Goal: Information Seeking & Learning: Learn about a topic

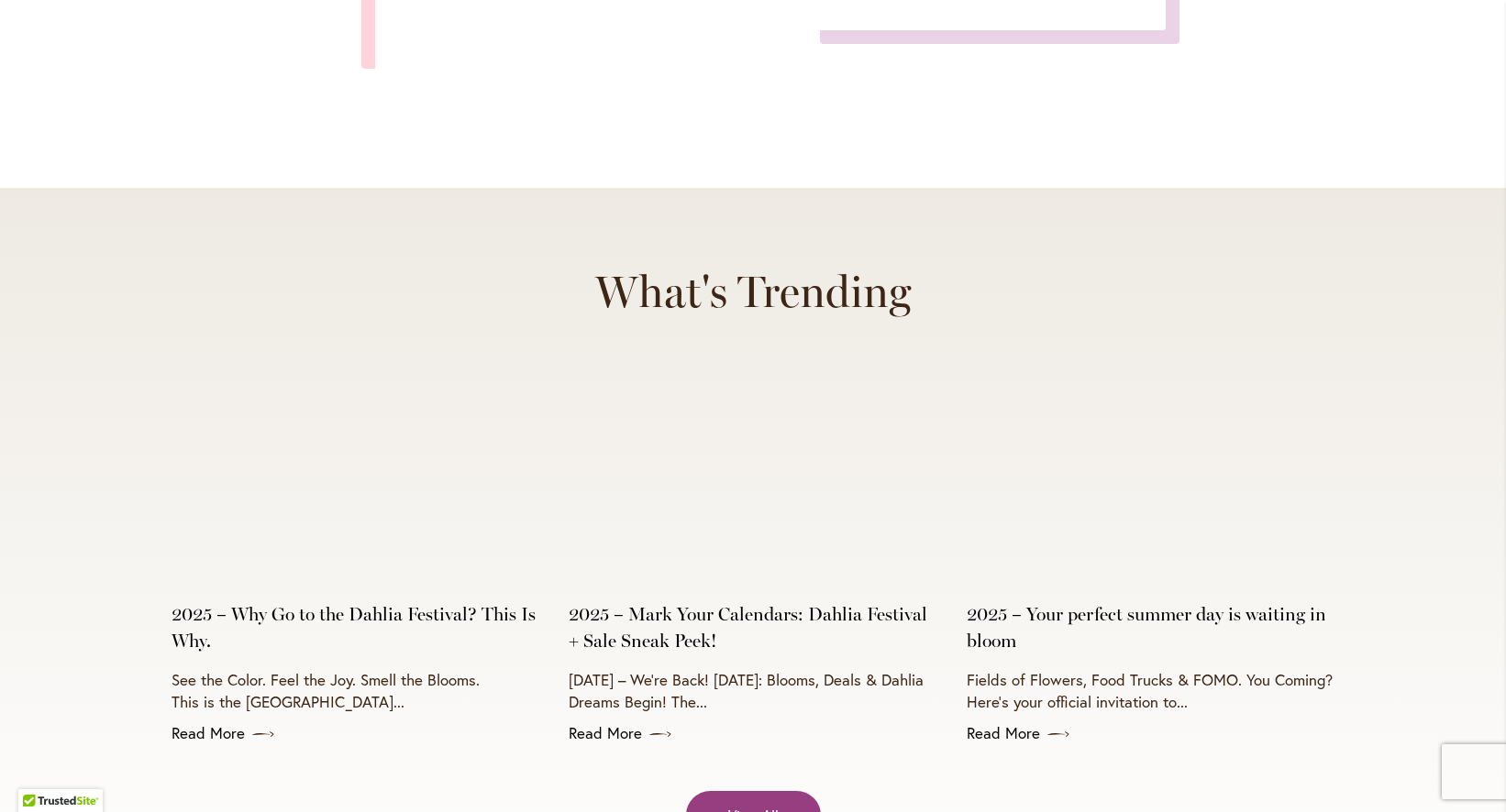
scroll to position [7105, 0]
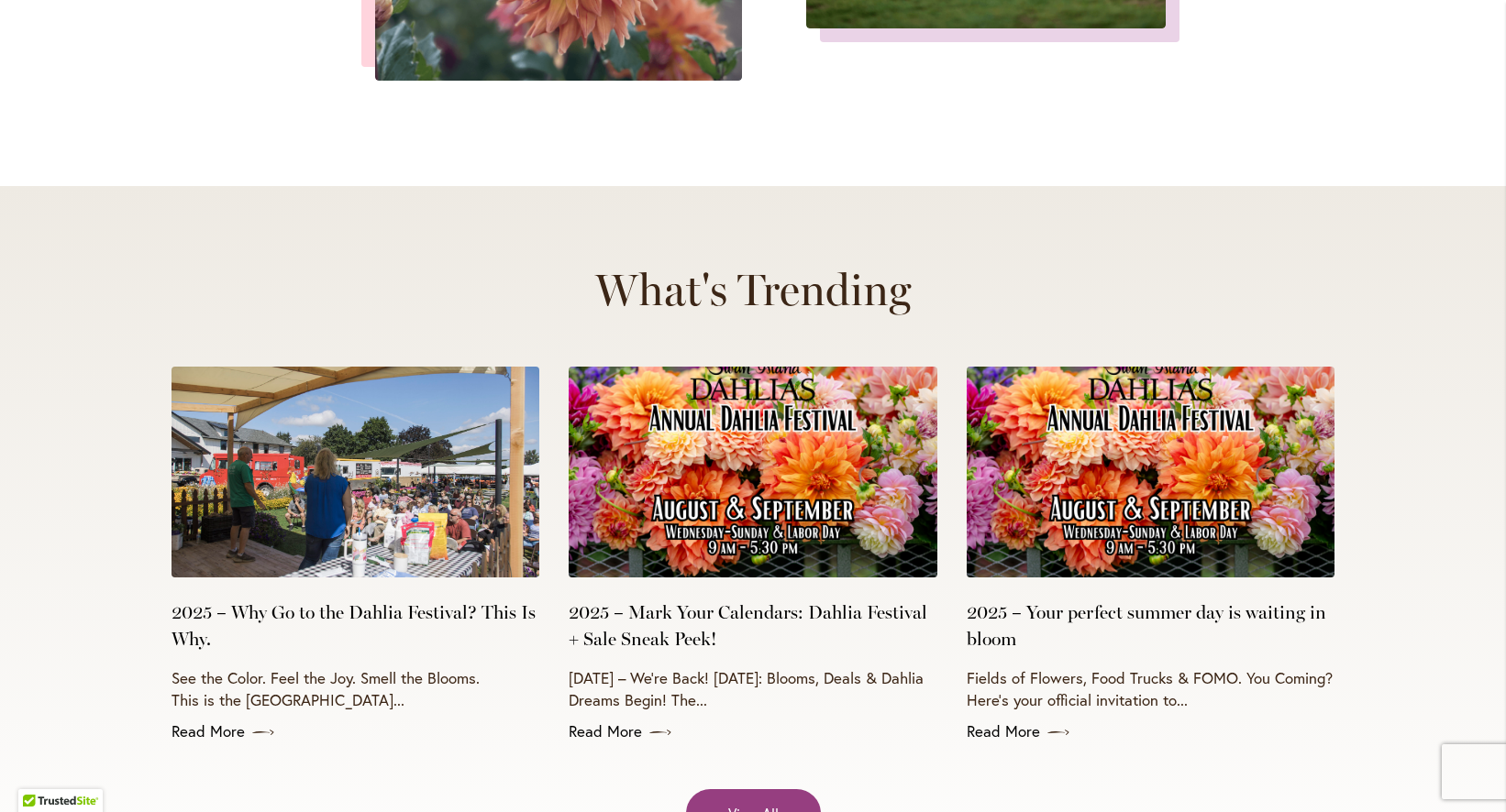
click at [463, 472] on img at bounding box center [354, 472] width 367 height 211
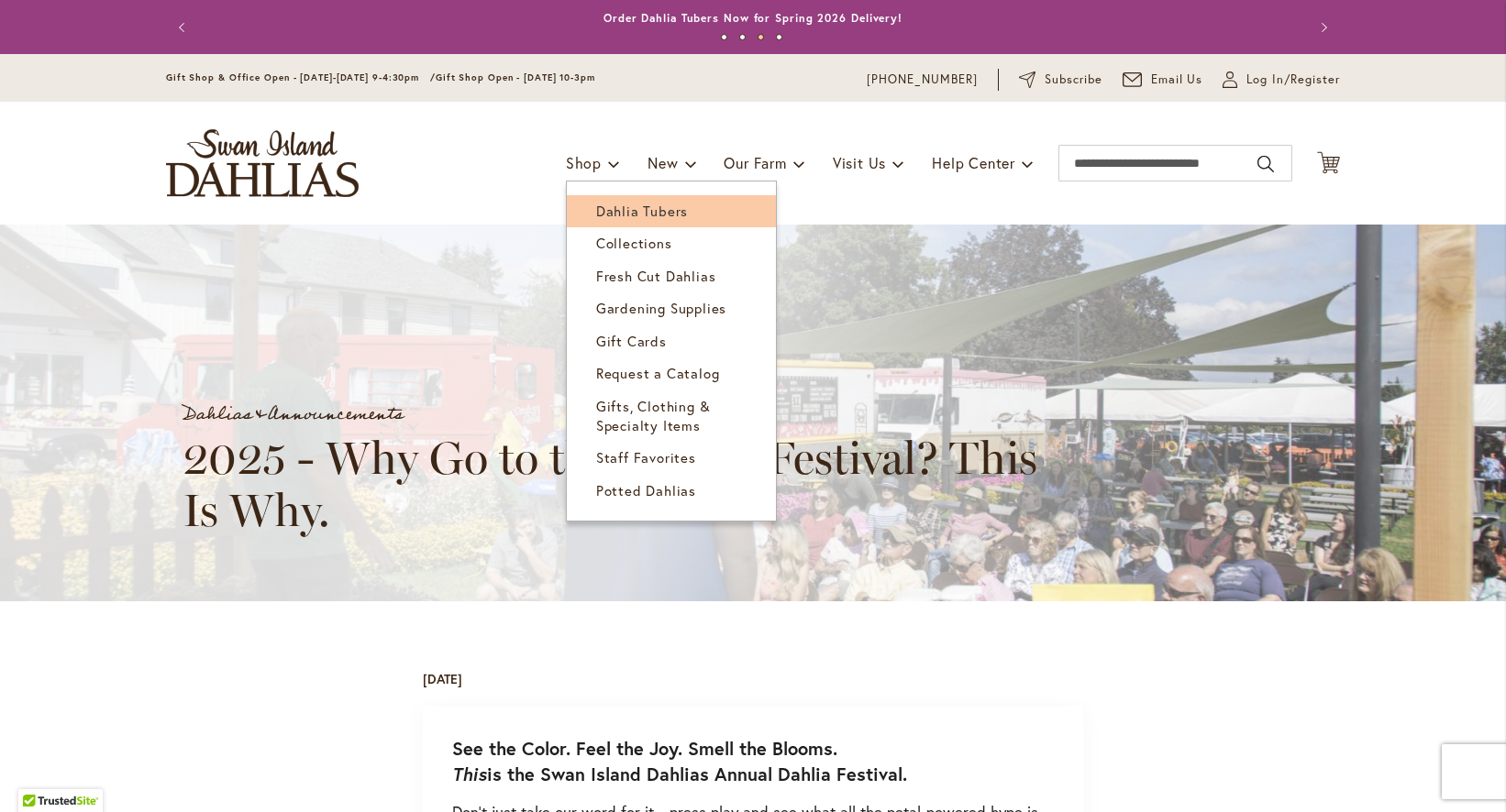
click at [600, 206] on span "Dahlia Tubers" at bounding box center [642, 211] width 92 height 19
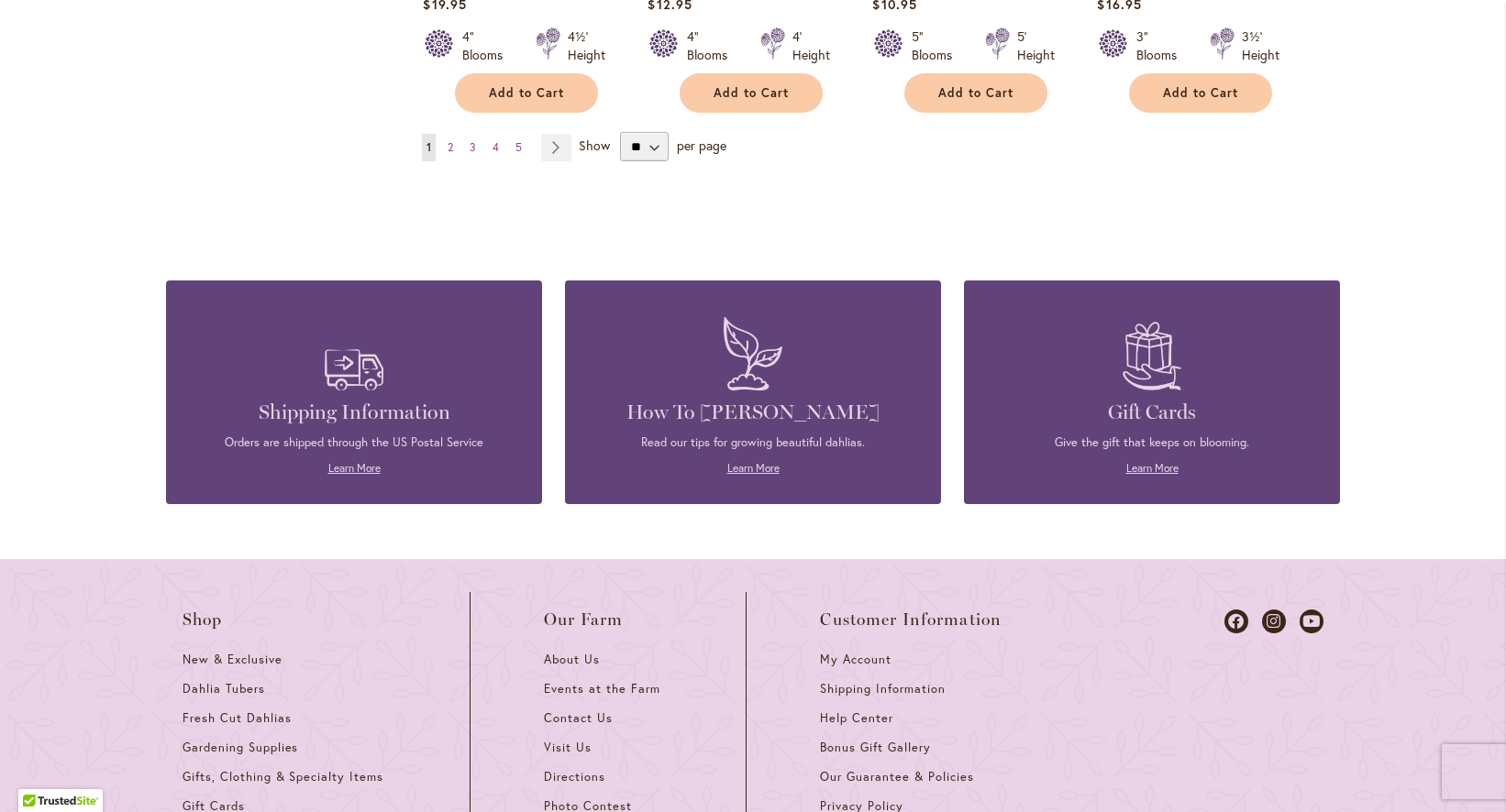
scroll to position [1376, 0]
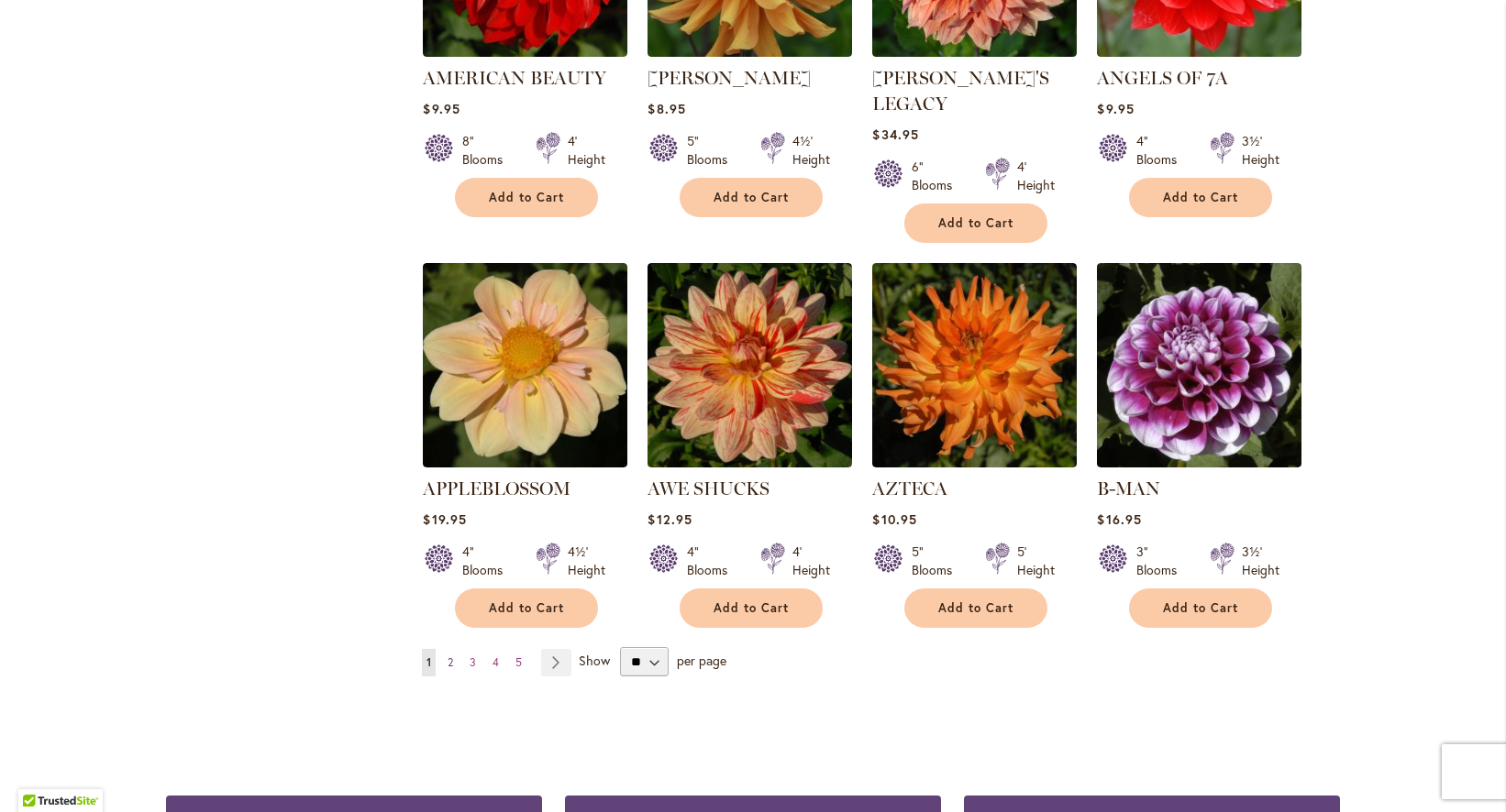
click at [449, 656] on span "2" at bounding box center [450, 662] width 6 height 14
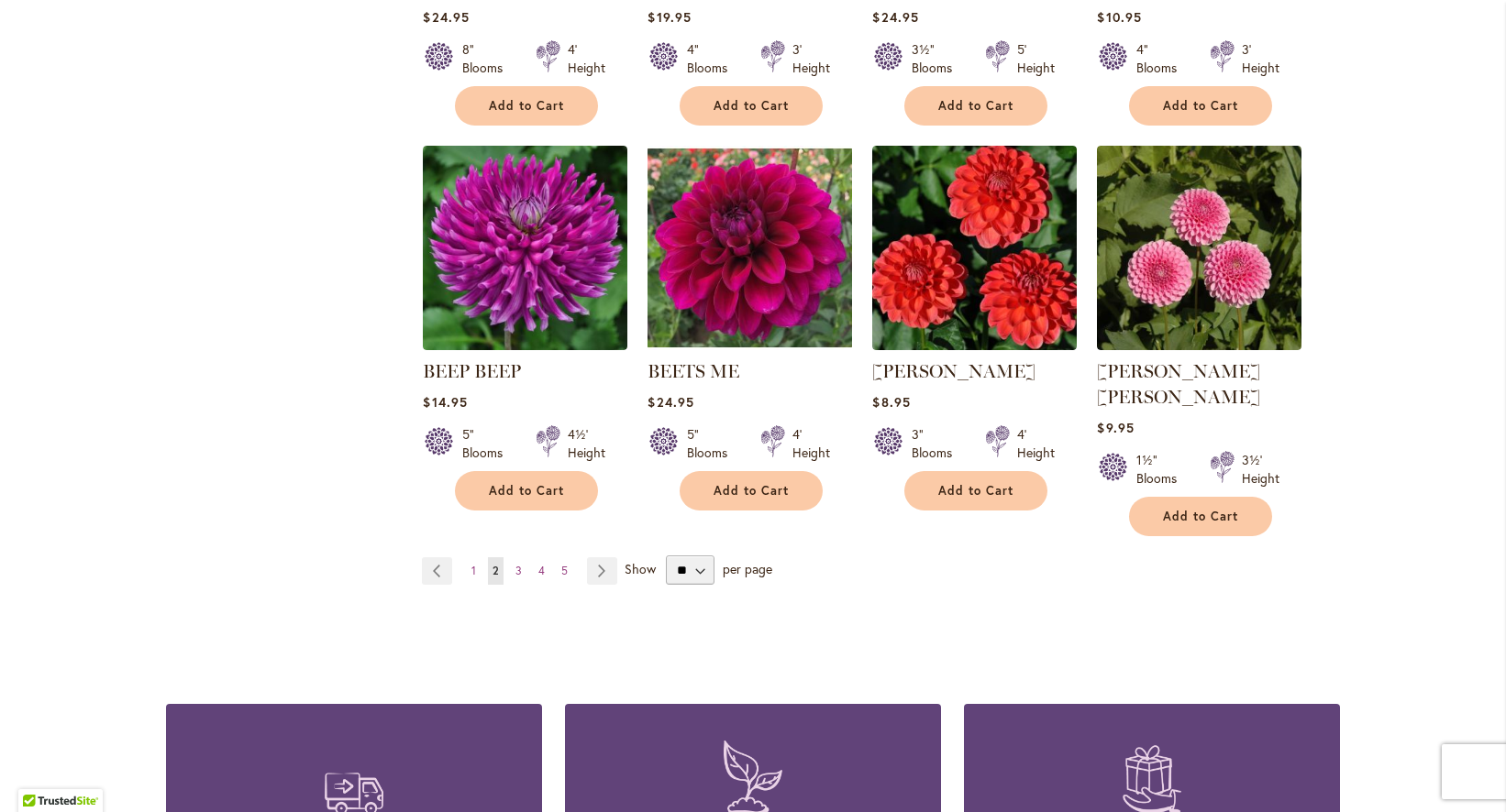
scroll to position [1617, 0]
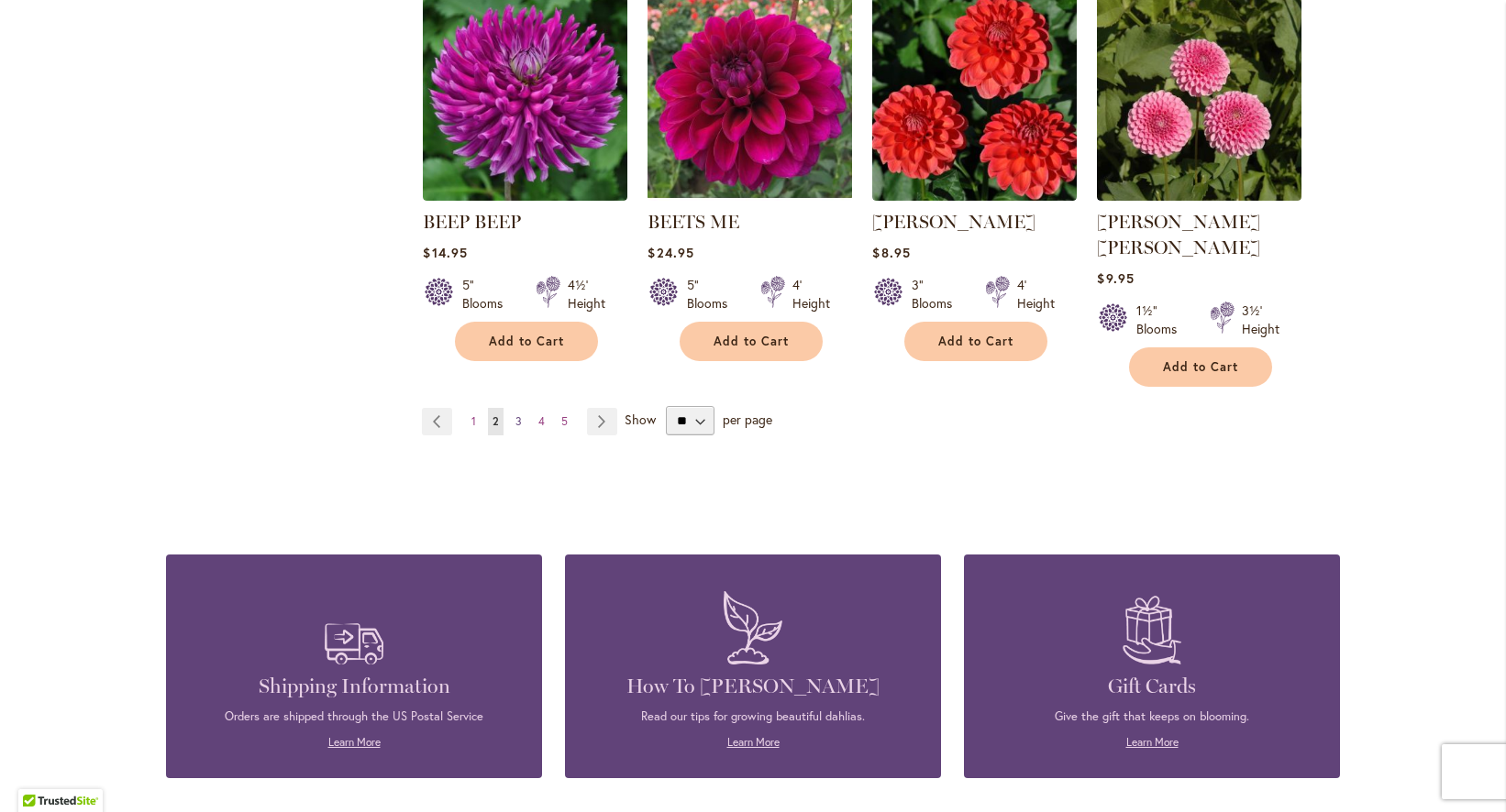
click at [517, 415] on span "3" at bounding box center [518, 421] width 7 height 14
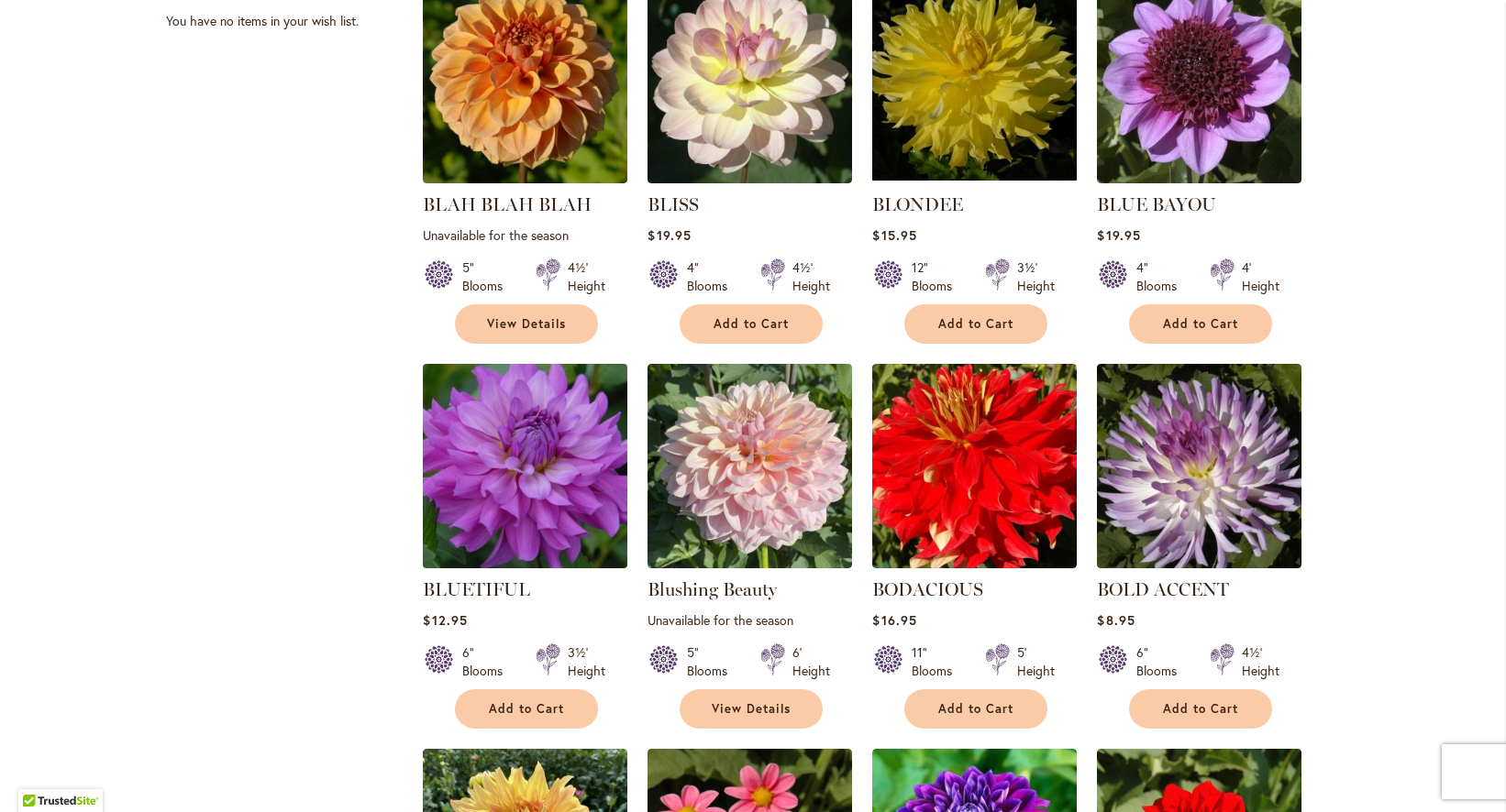
scroll to position [1410, 0]
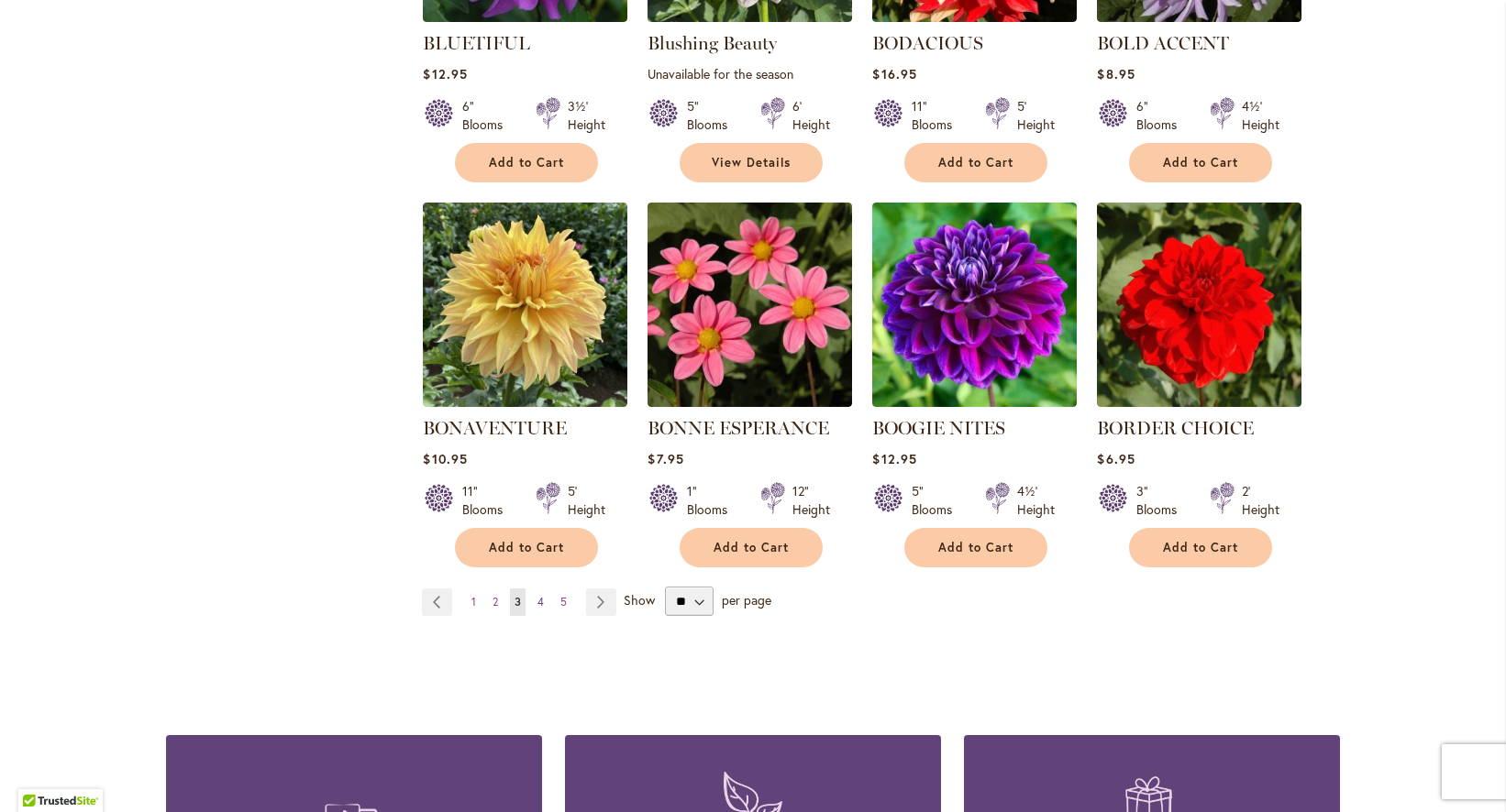
click at [542, 604] on span "4" at bounding box center [540, 602] width 7 height 14
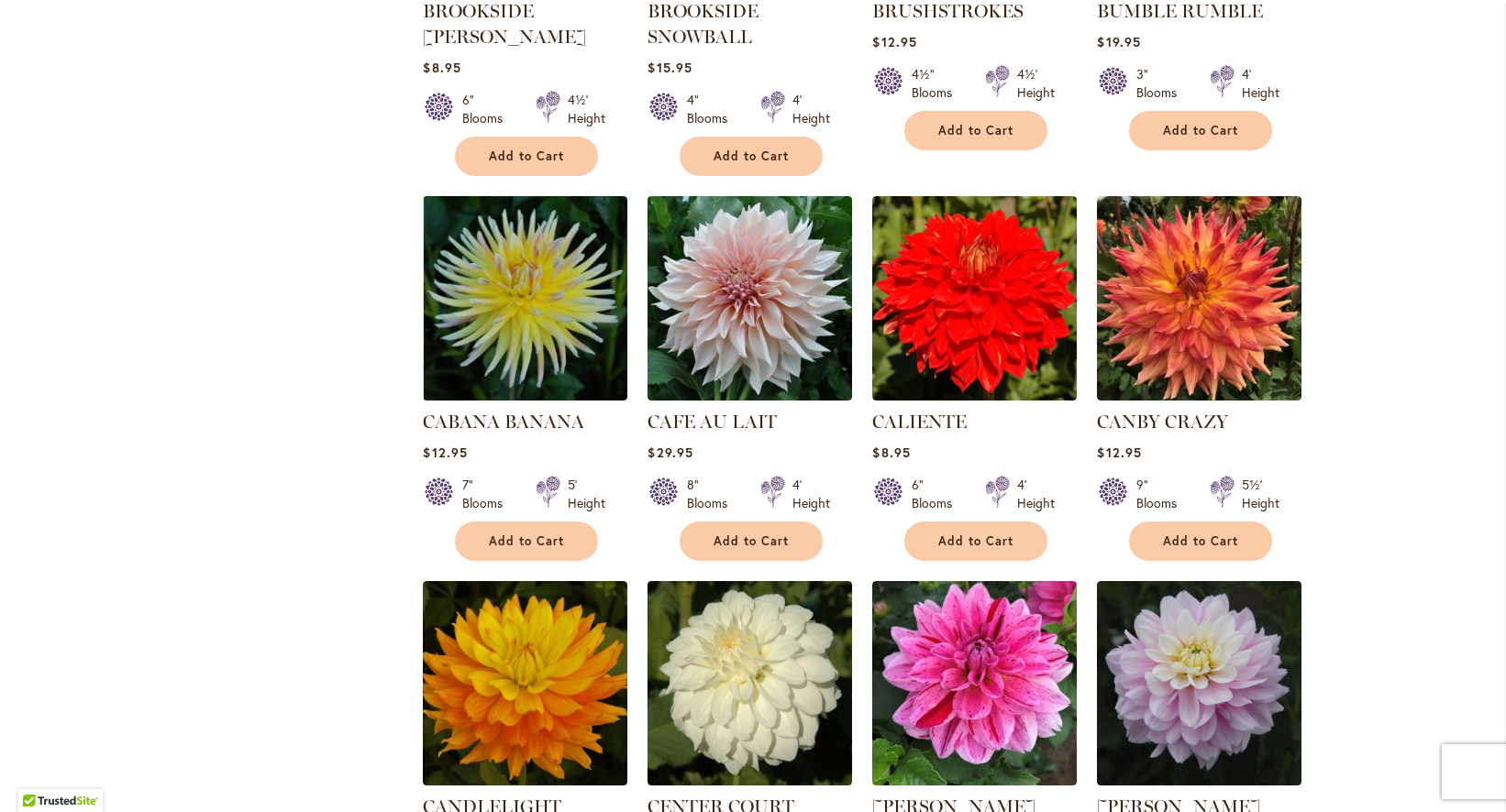
scroll to position [1060, 0]
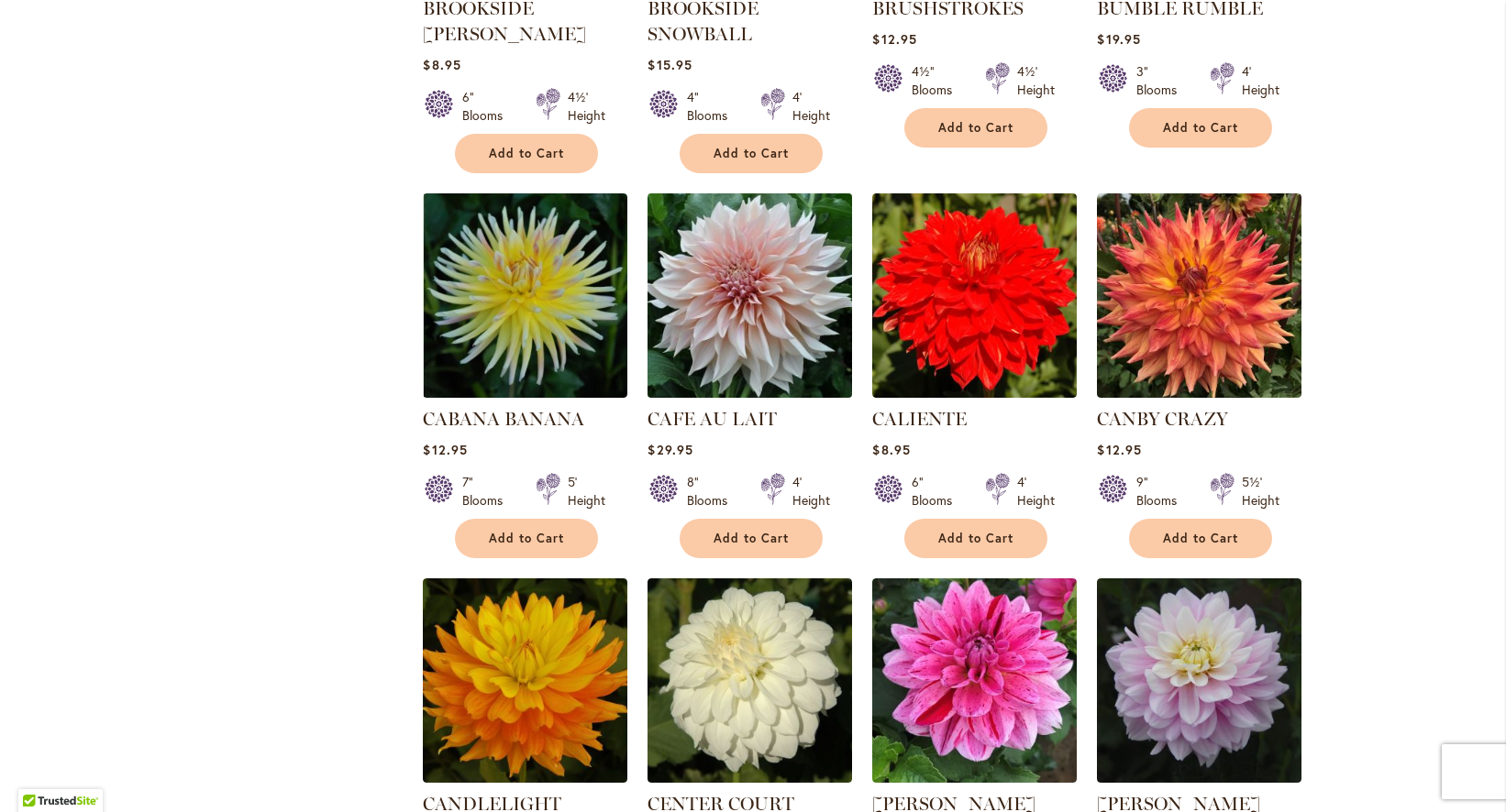
click at [734, 339] on img at bounding box center [750, 296] width 215 height 215
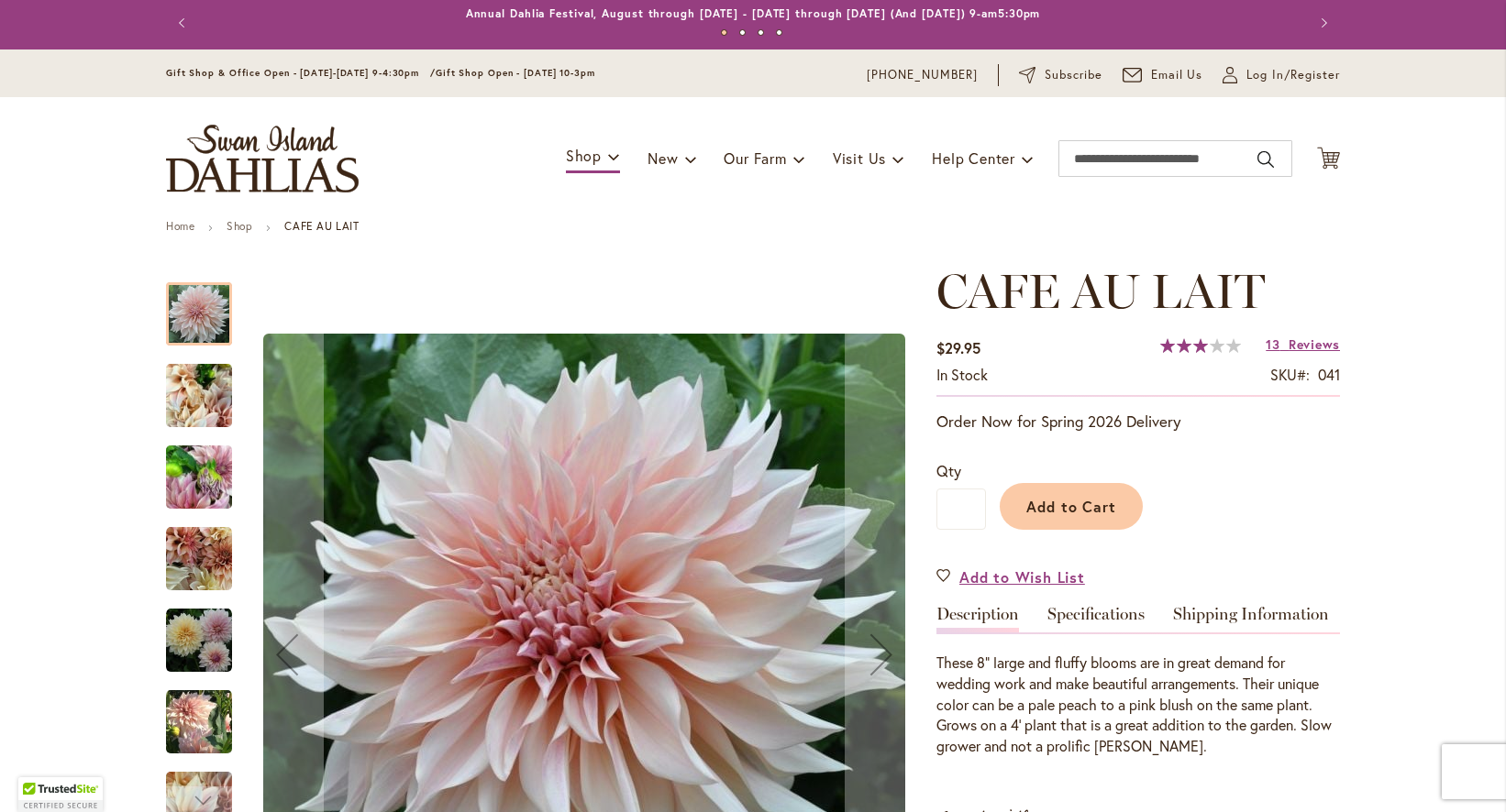
scroll to position [6, 0]
click at [187, 633] on img "Café Au Lait" at bounding box center [198, 640] width 66 height 66
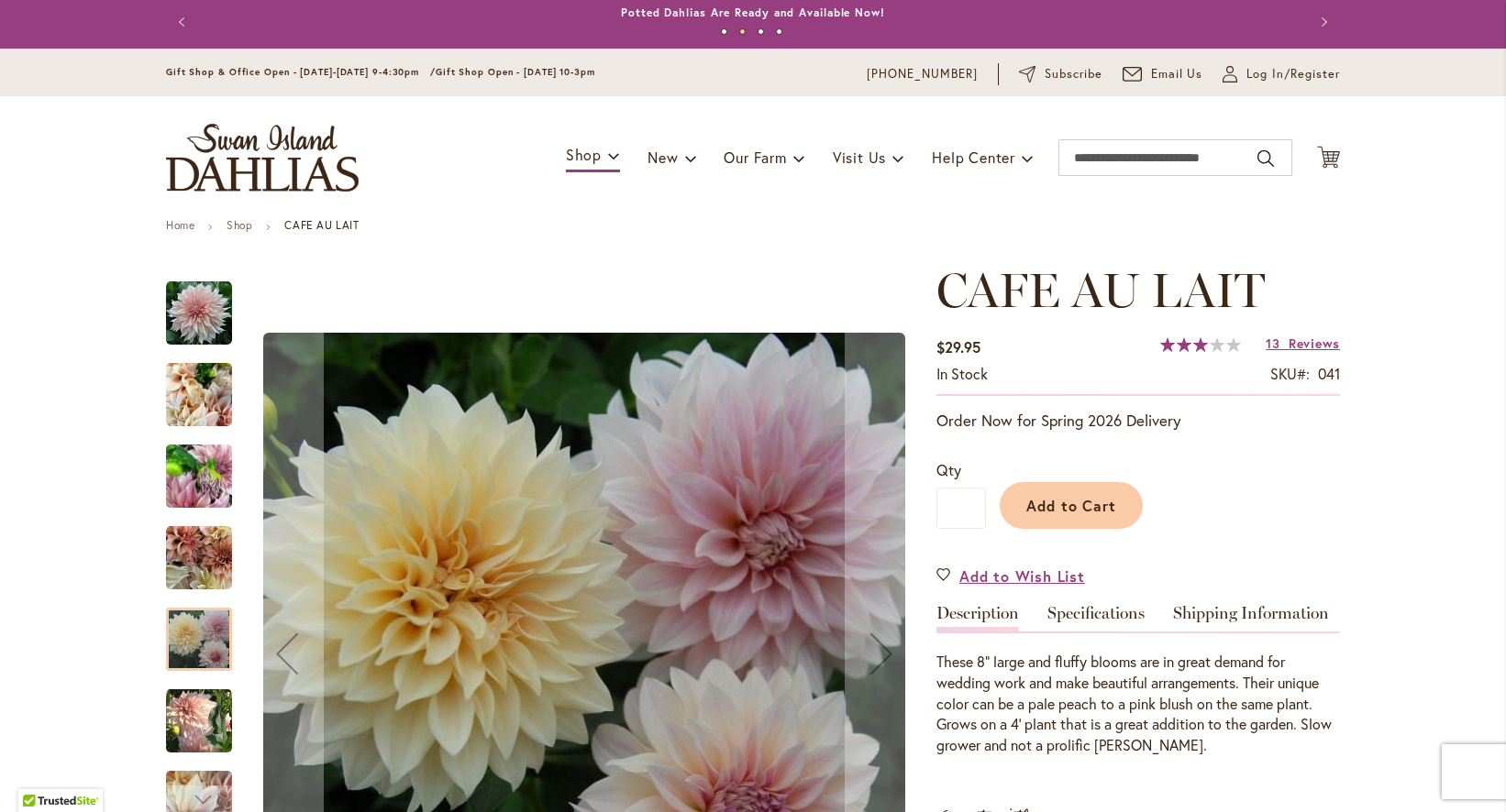
click at [193, 572] on img "Café Au Lait" at bounding box center [198, 558] width 66 height 66
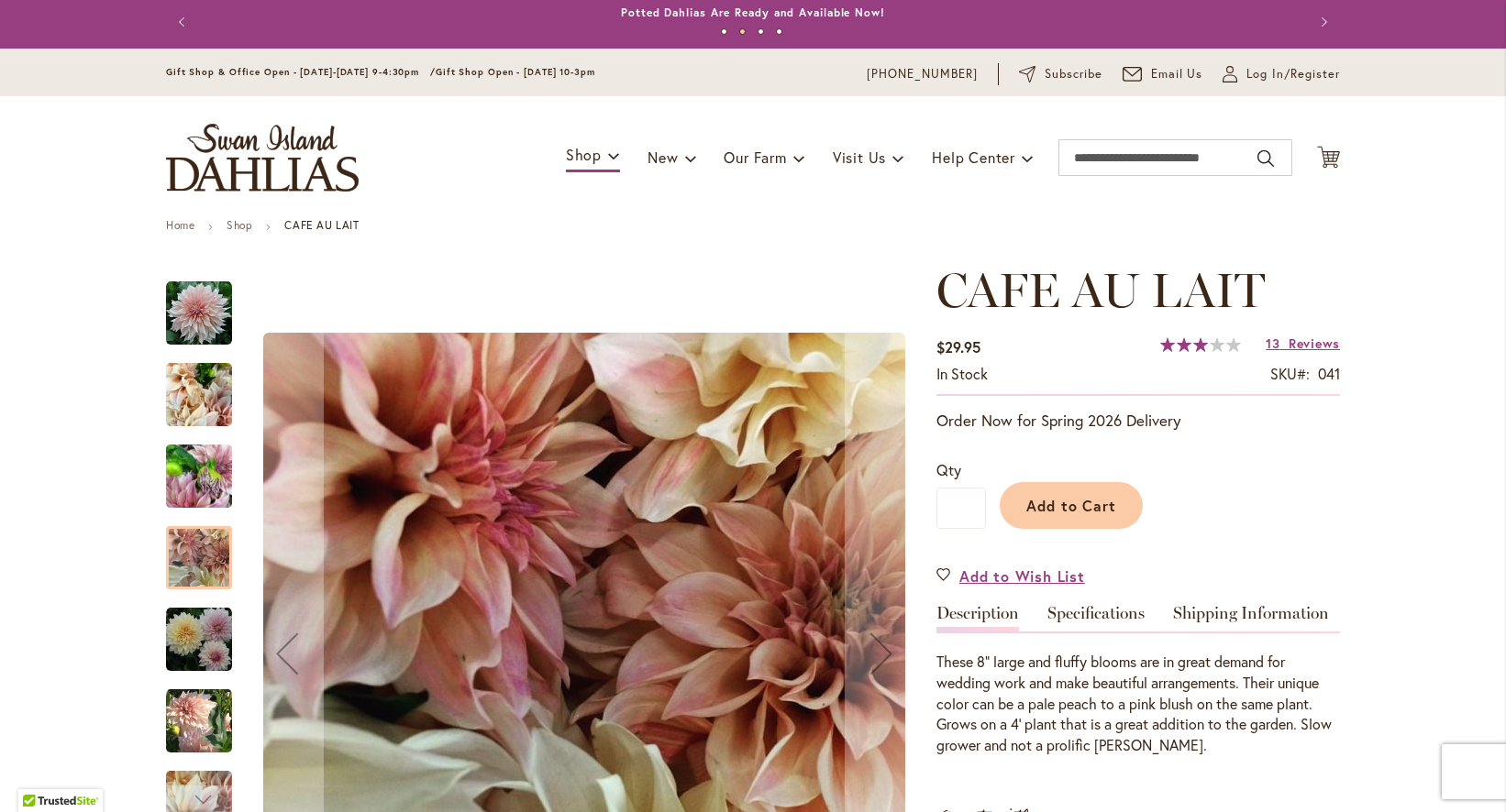
click at [195, 502] on img "Café Au Lait" at bounding box center [198, 476] width 66 height 88
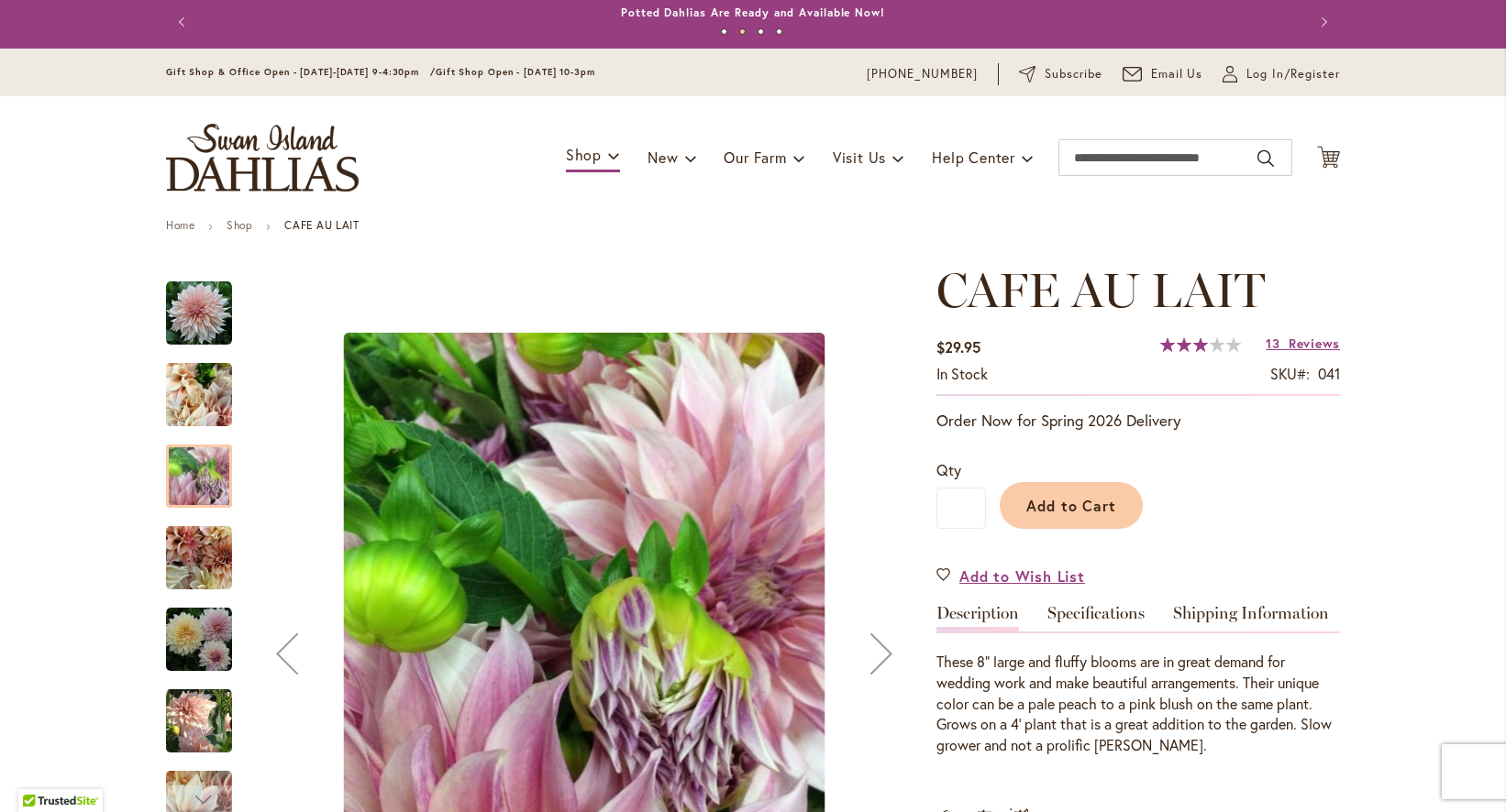
click at [195, 398] on img "Café Au Lait" at bounding box center [198, 395] width 66 height 88
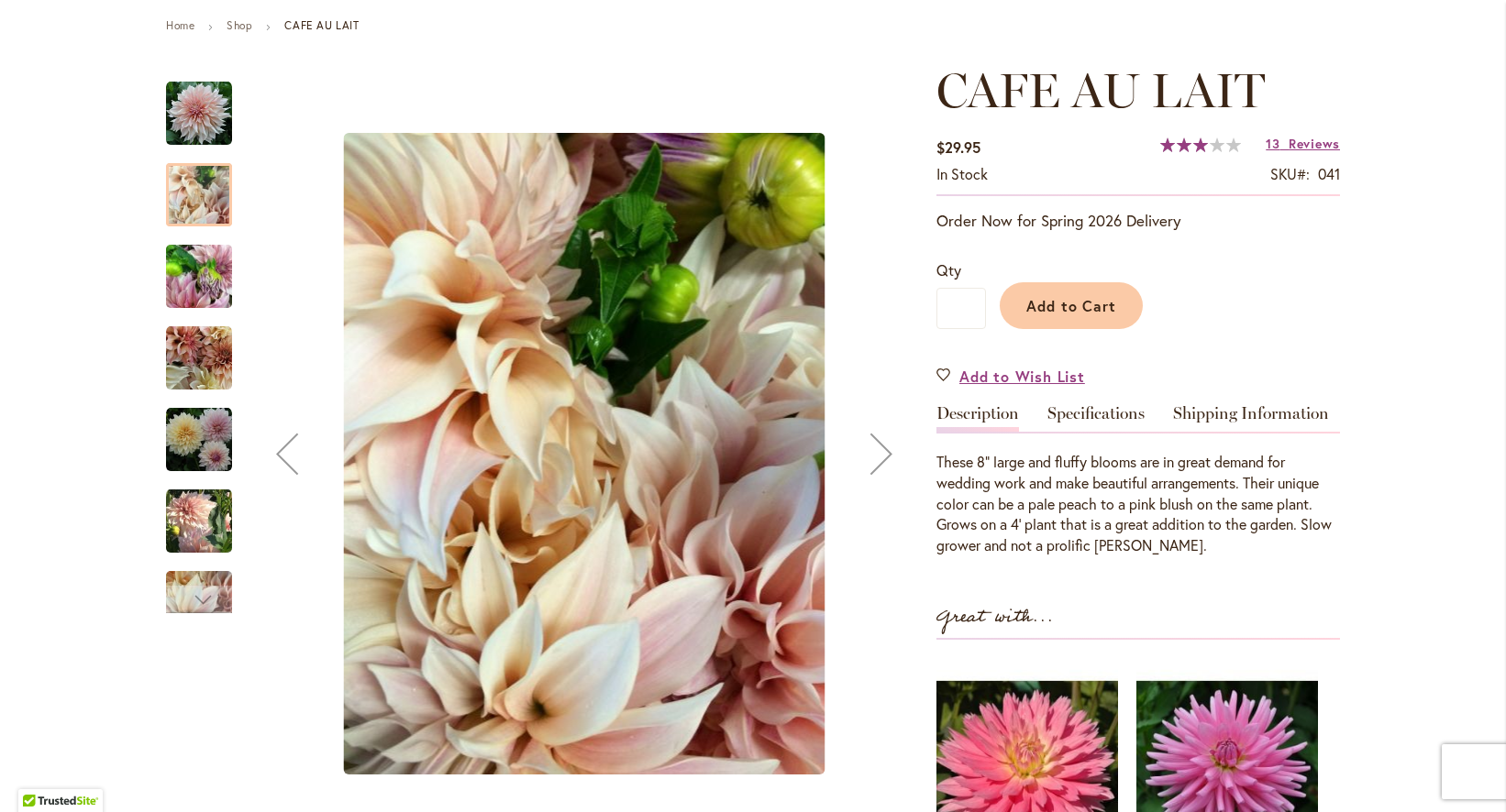
scroll to position [206, 0]
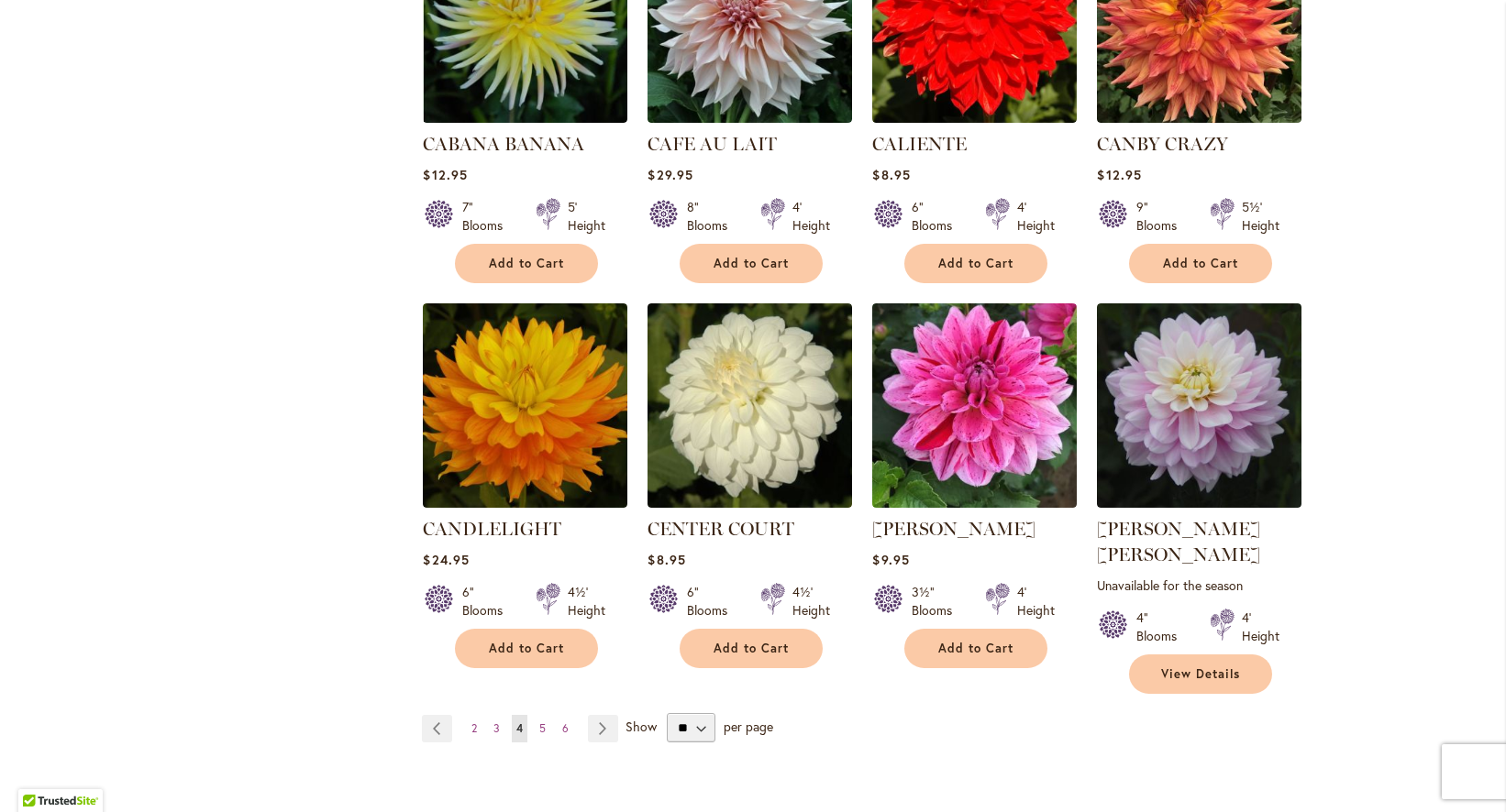
scroll to position [1337, 0]
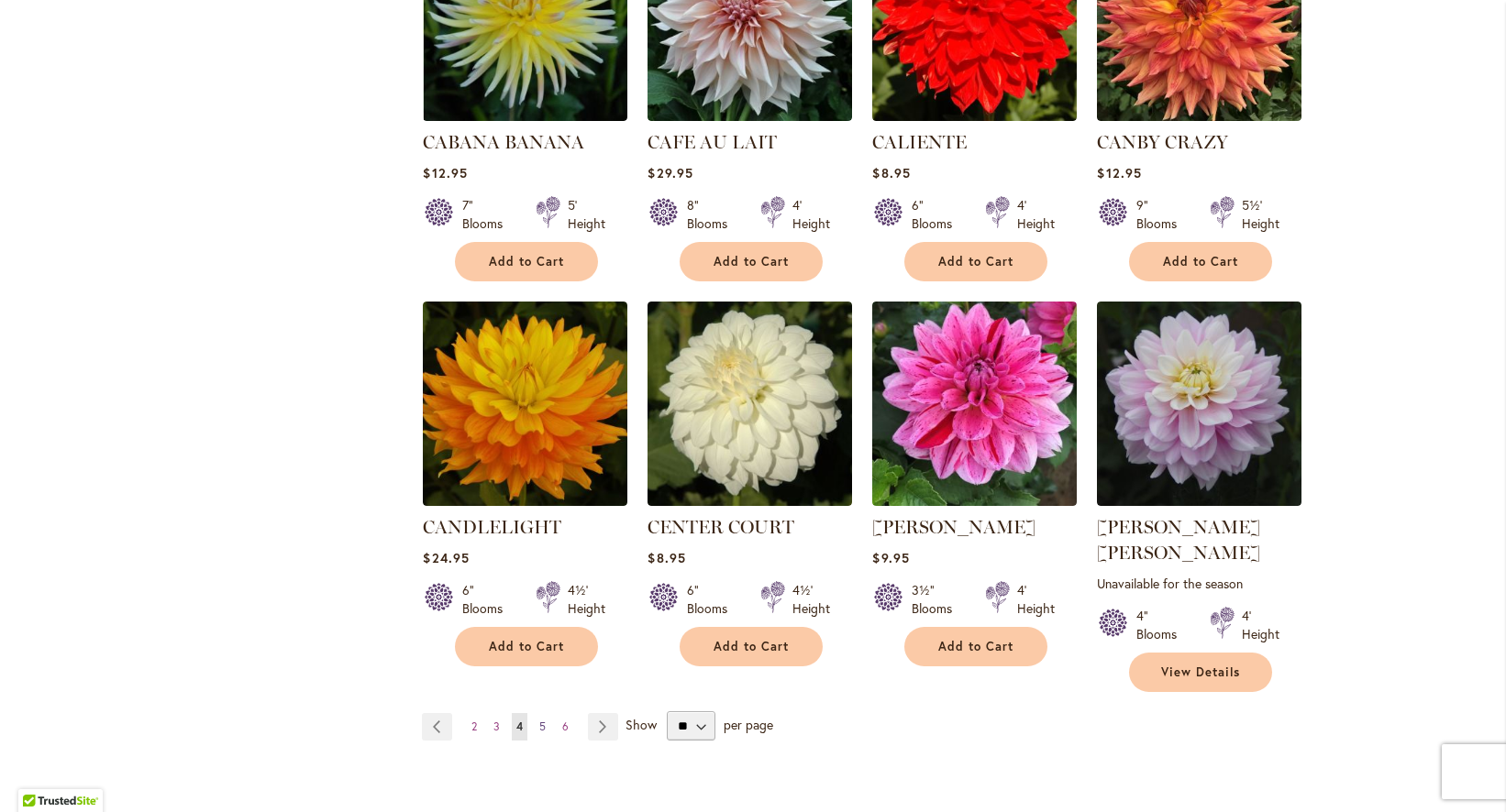
click at [539, 713] on link "Page 5" at bounding box center [542, 727] width 16 height 28
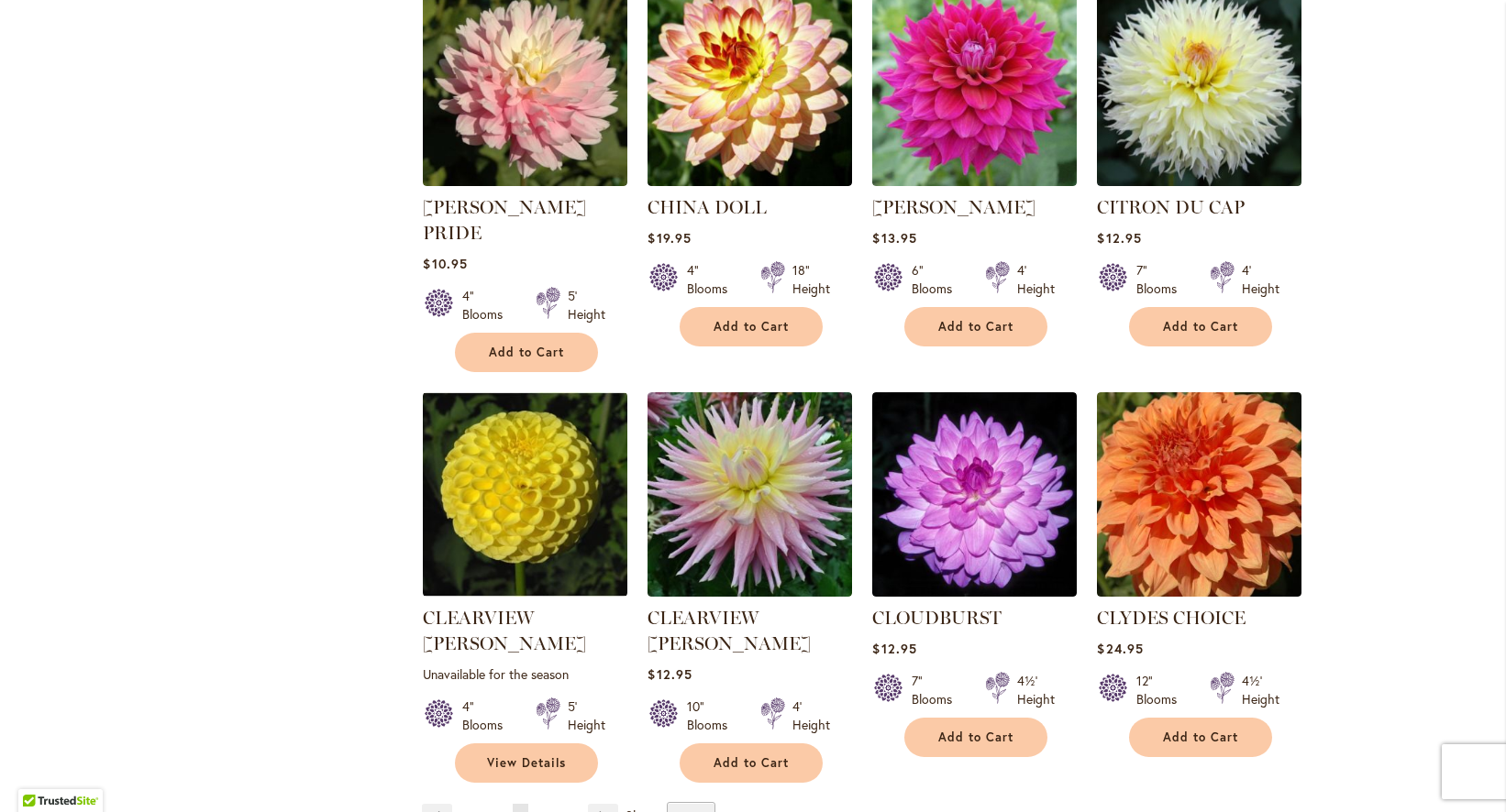
scroll to position [1283, 0]
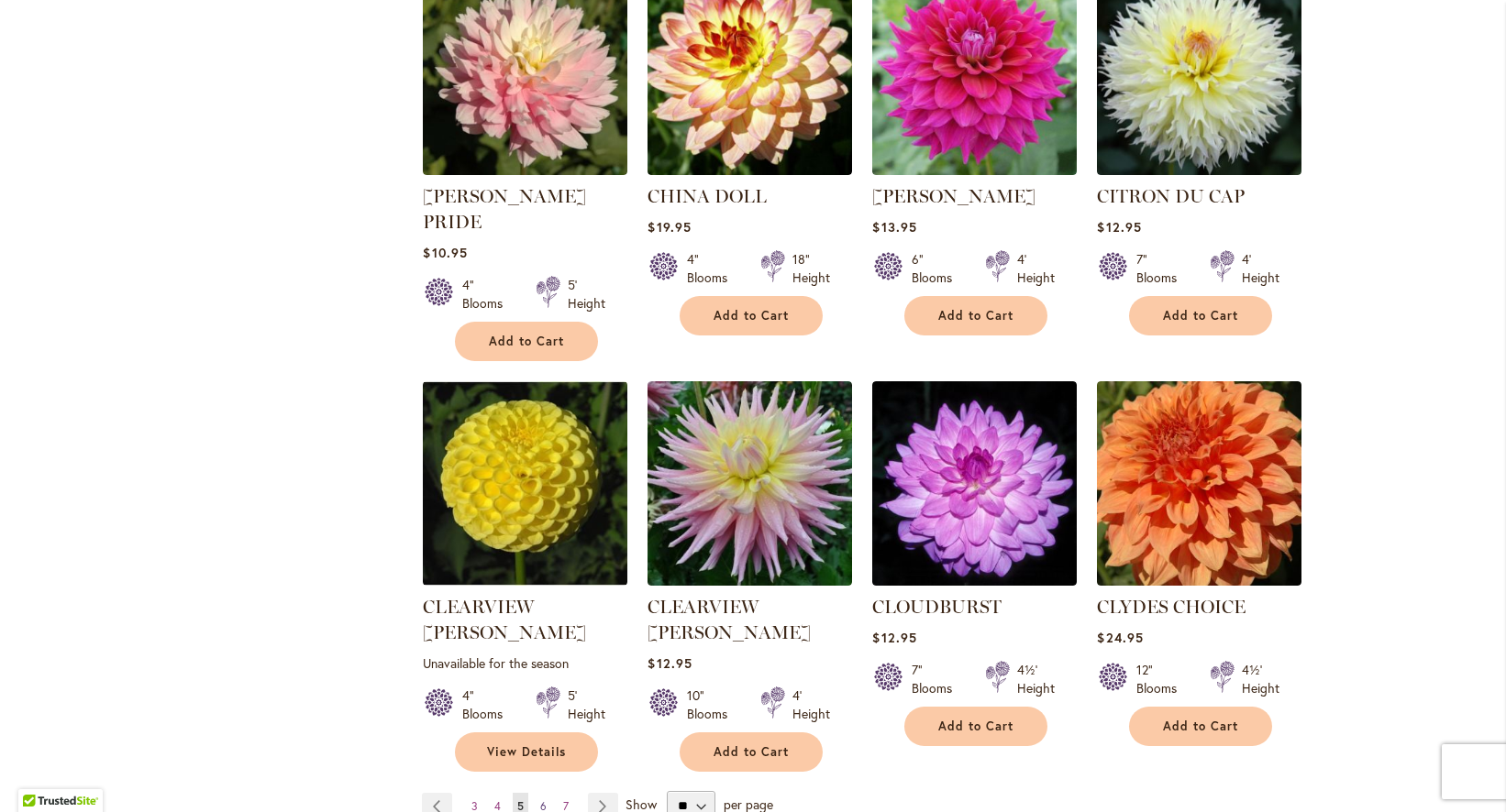
click at [547, 793] on link "Page 6" at bounding box center [543, 807] width 16 height 28
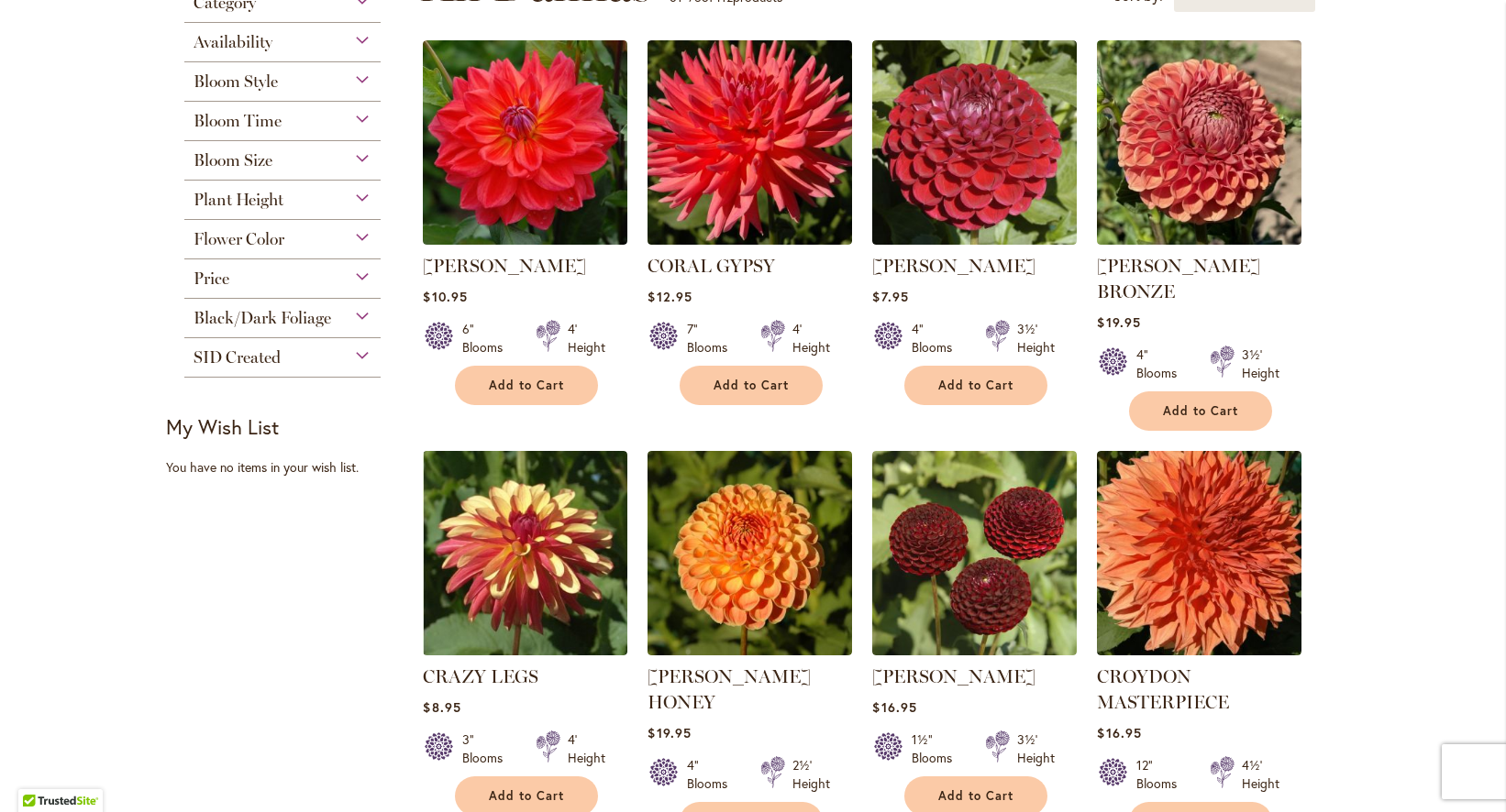
scroll to position [1011, 0]
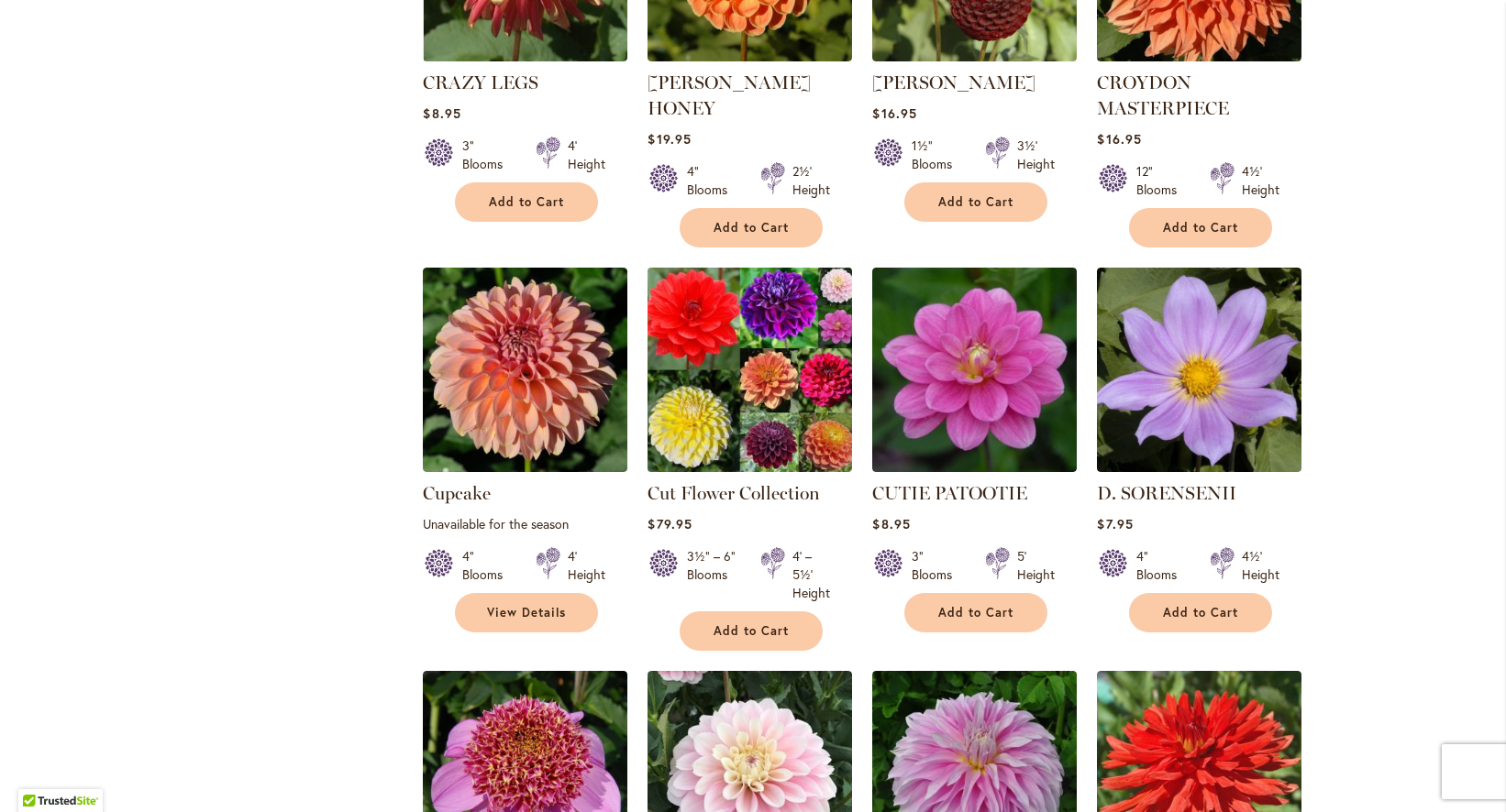
click at [748, 325] on img at bounding box center [750, 370] width 215 height 215
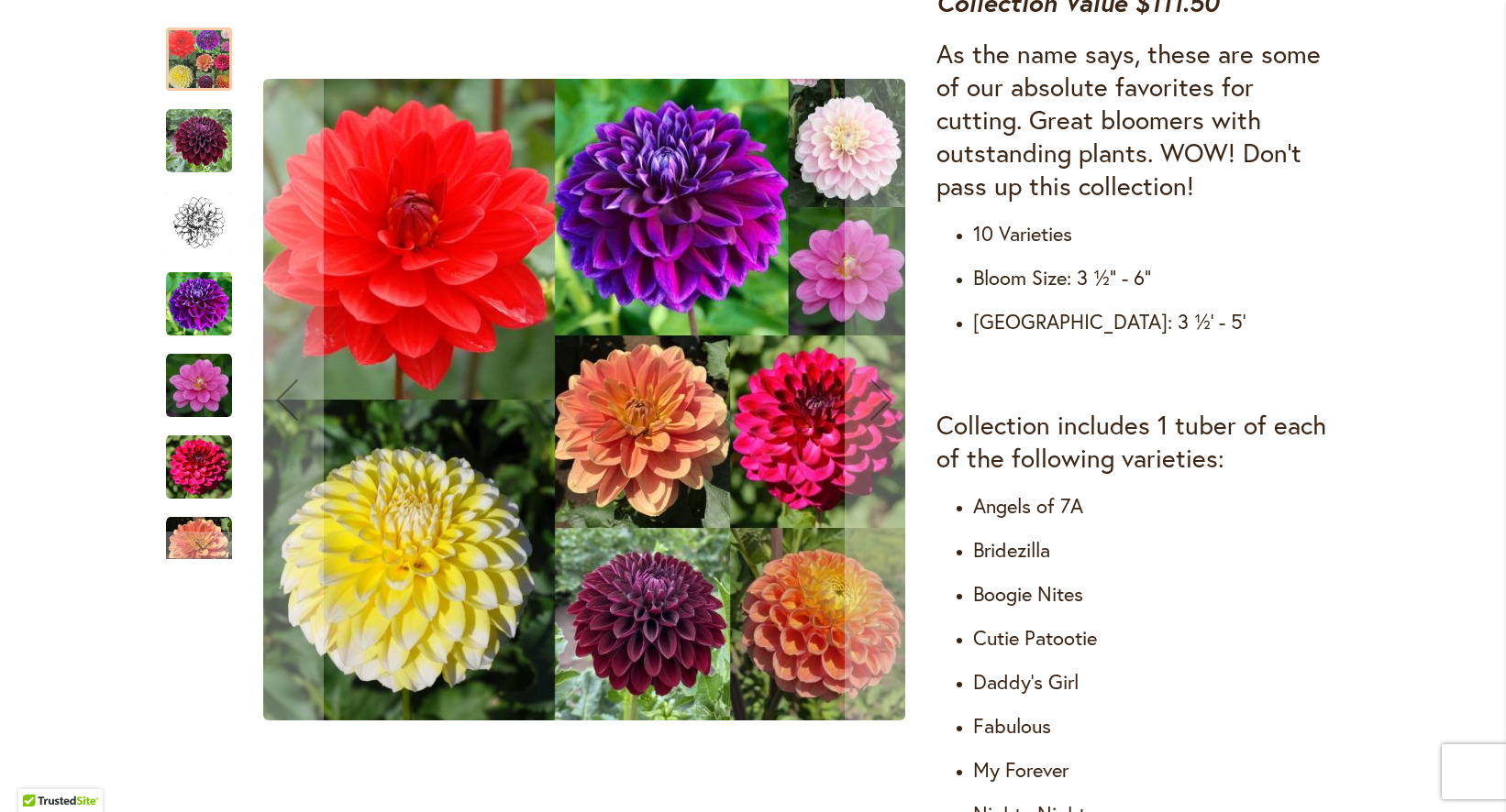
scroll to position [740, 0]
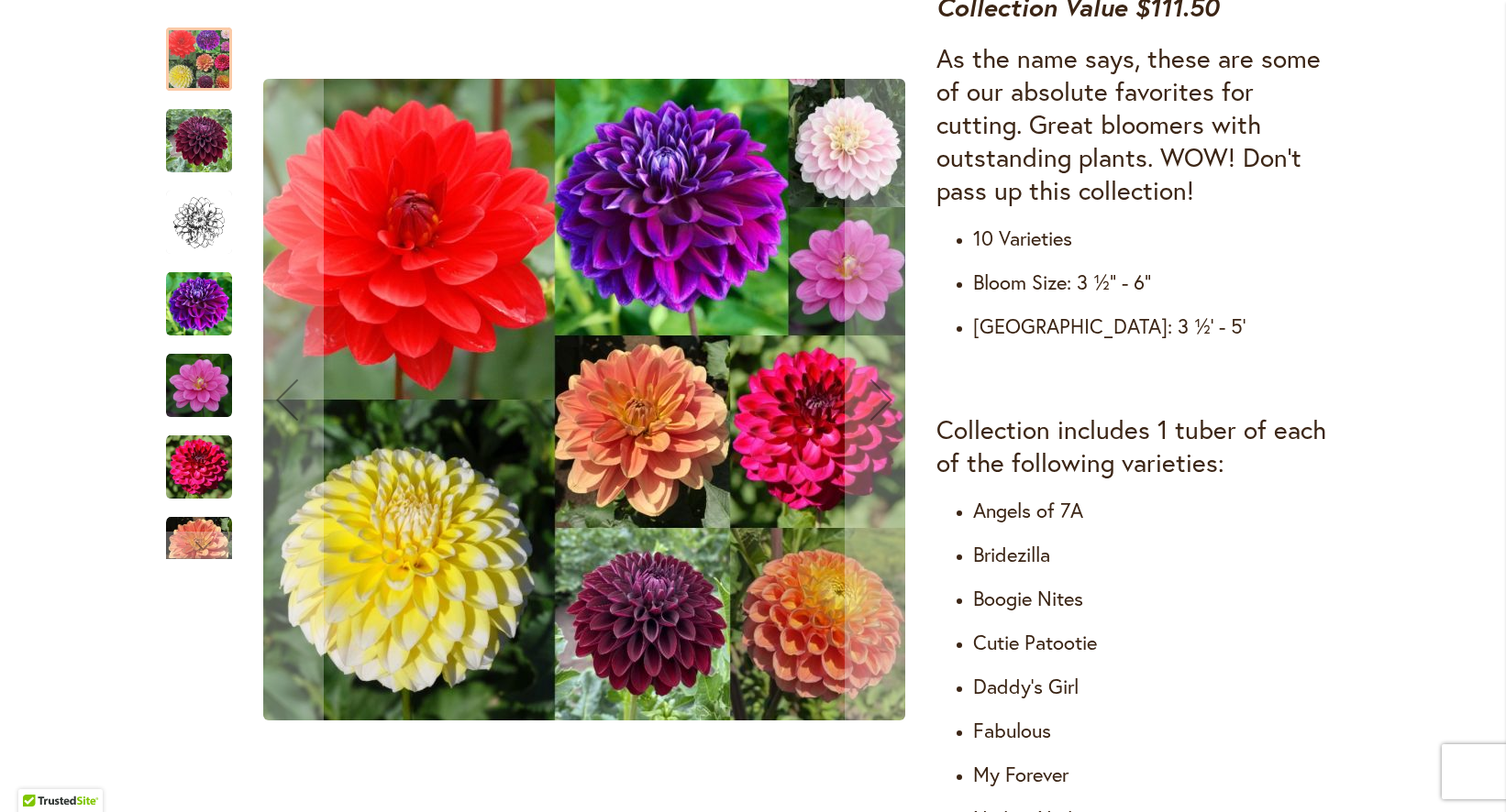
click at [194, 150] on img "Cut Flower Collection" at bounding box center [198, 140] width 66 height 66
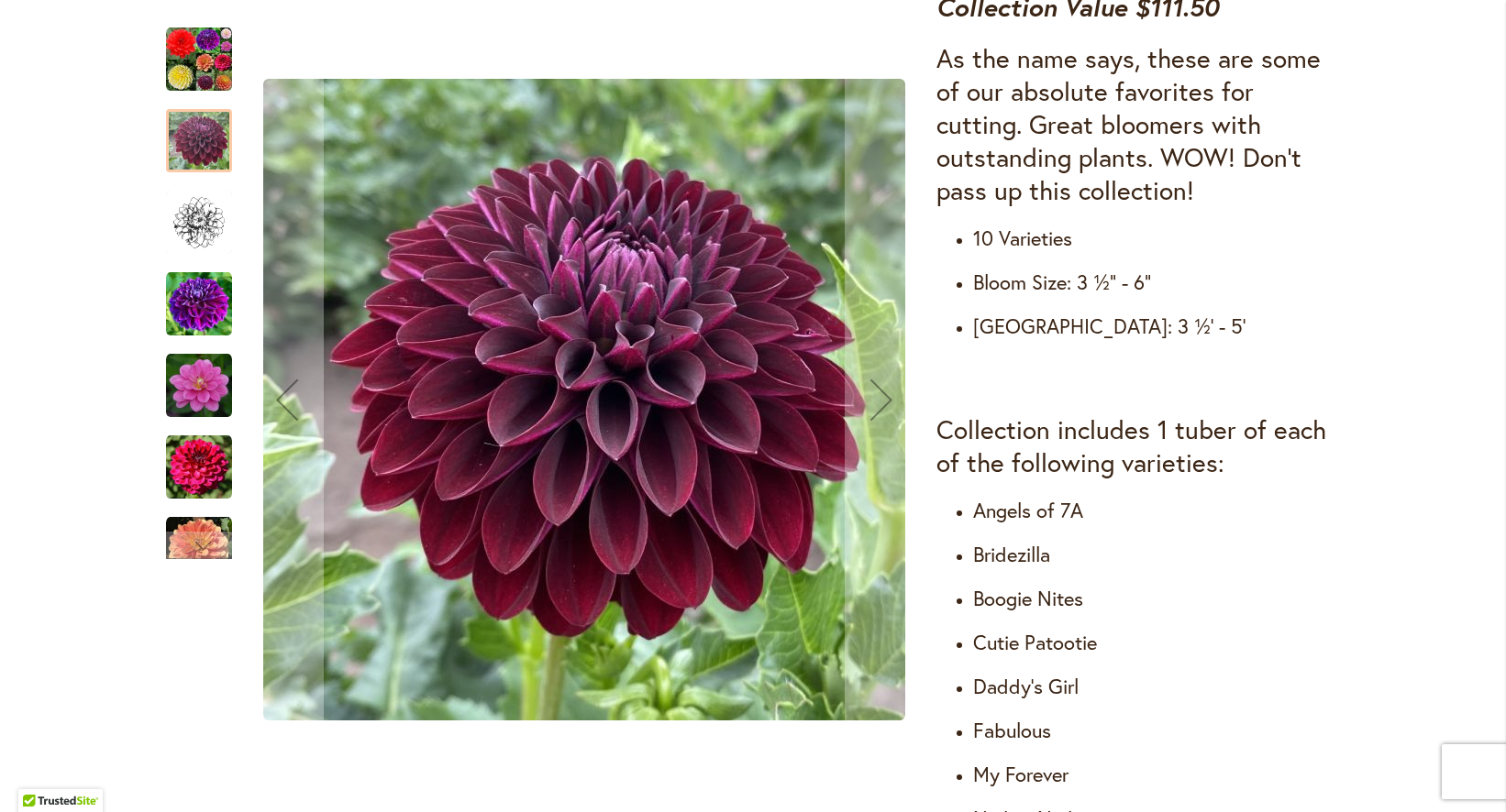
click at [194, 216] on img "Cut Flower Collection" at bounding box center [198, 222] width 66 height 66
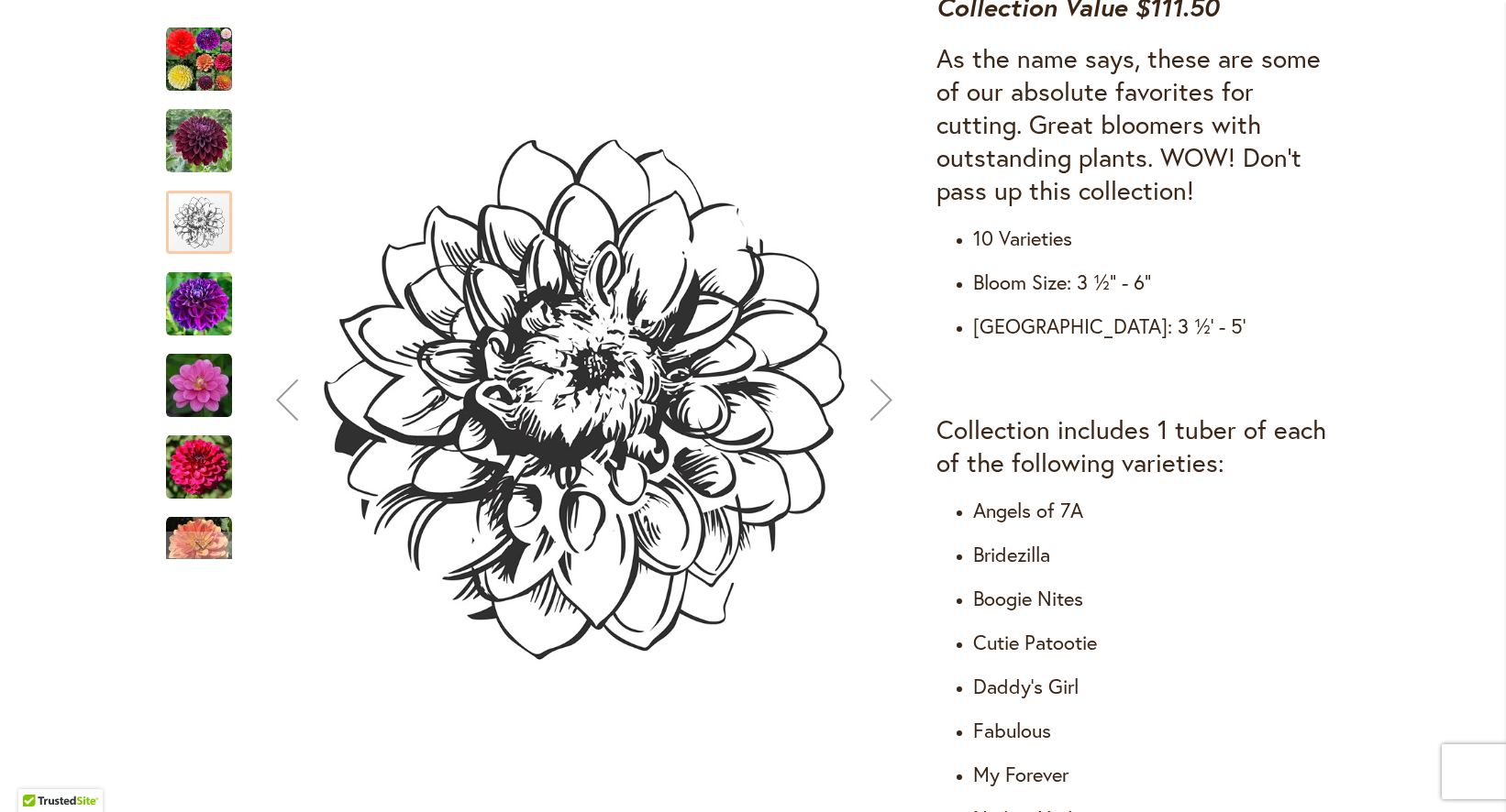
click at [202, 278] on img "Cut Flower Collection" at bounding box center [198, 304] width 66 height 66
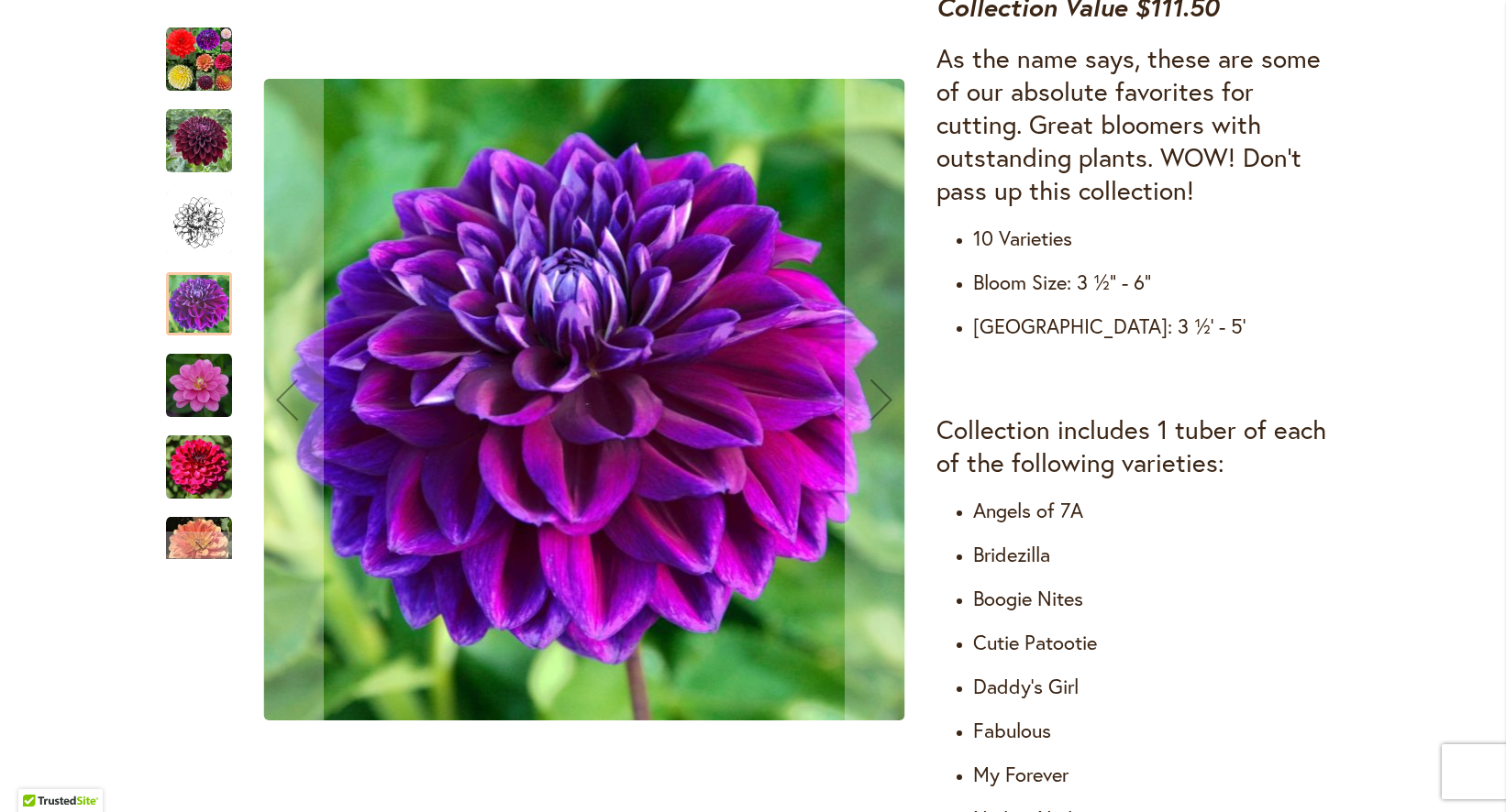
click at [207, 365] on img "Cut Flower Collection" at bounding box center [198, 386] width 66 height 66
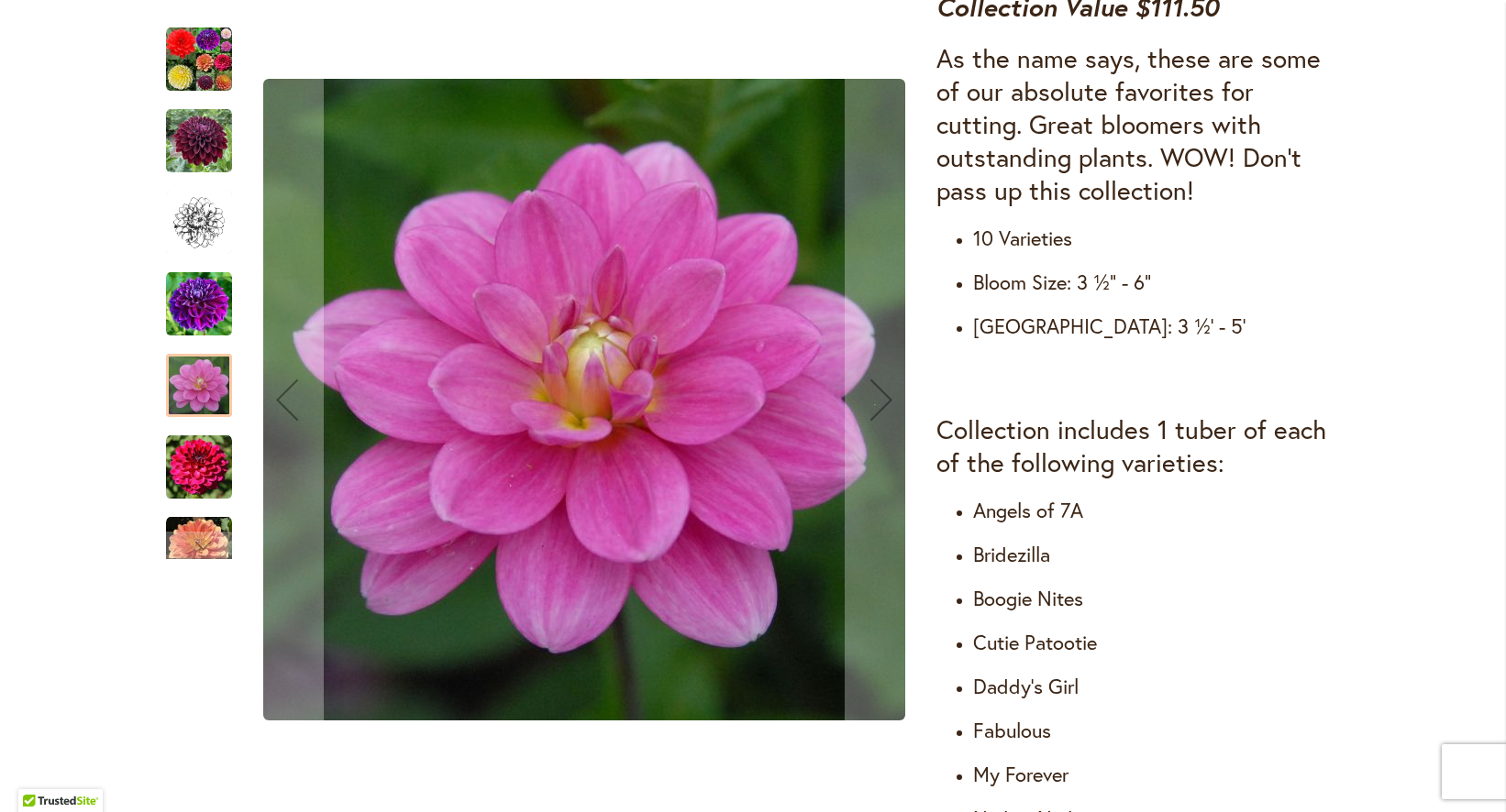
click at [207, 444] on img "Cut Flower Collection" at bounding box center [198, 467] width 66 height 66
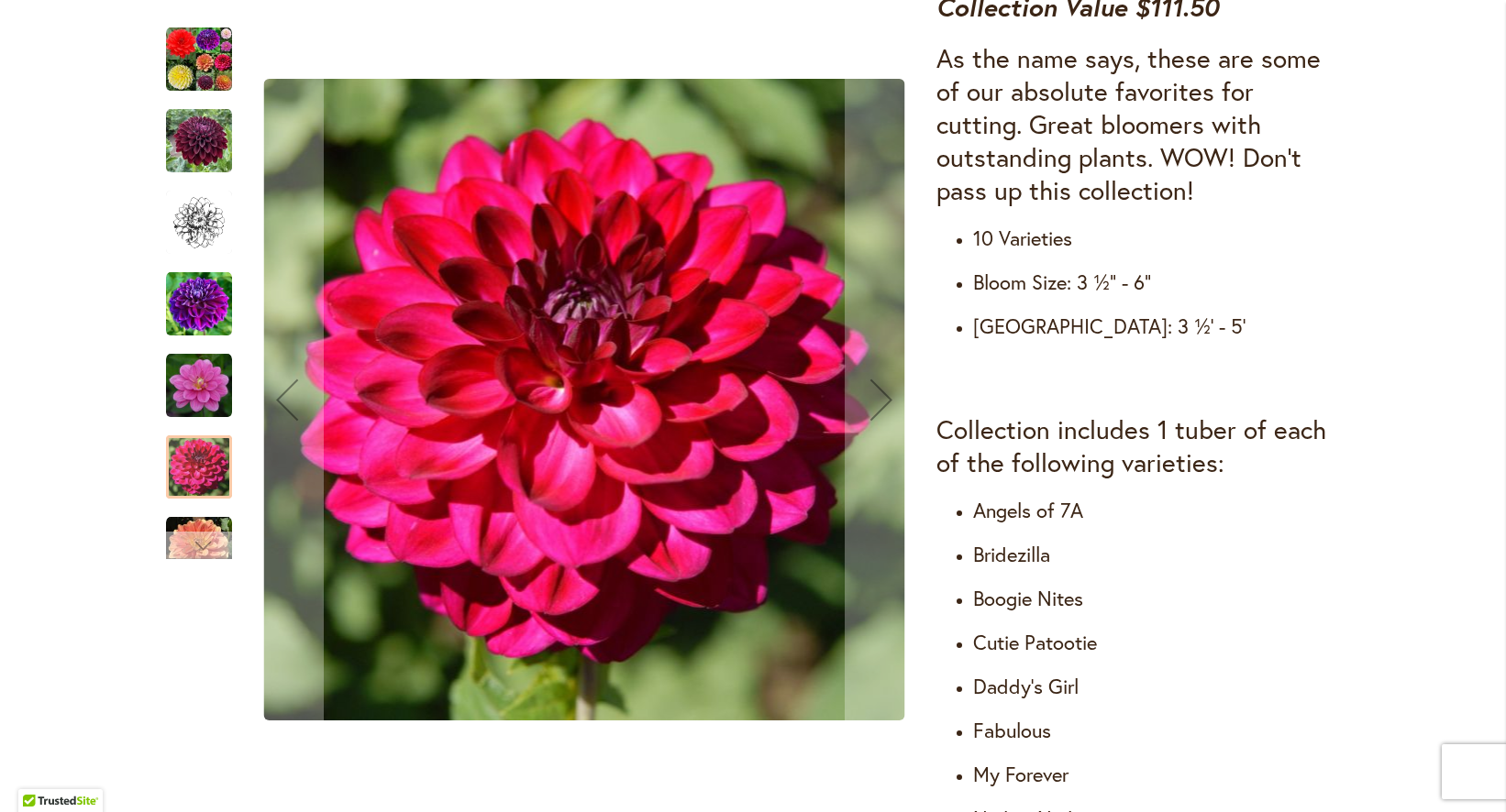
click at [212, 537] on div "Next" at bounding box center [199, 546] width 28 height 28
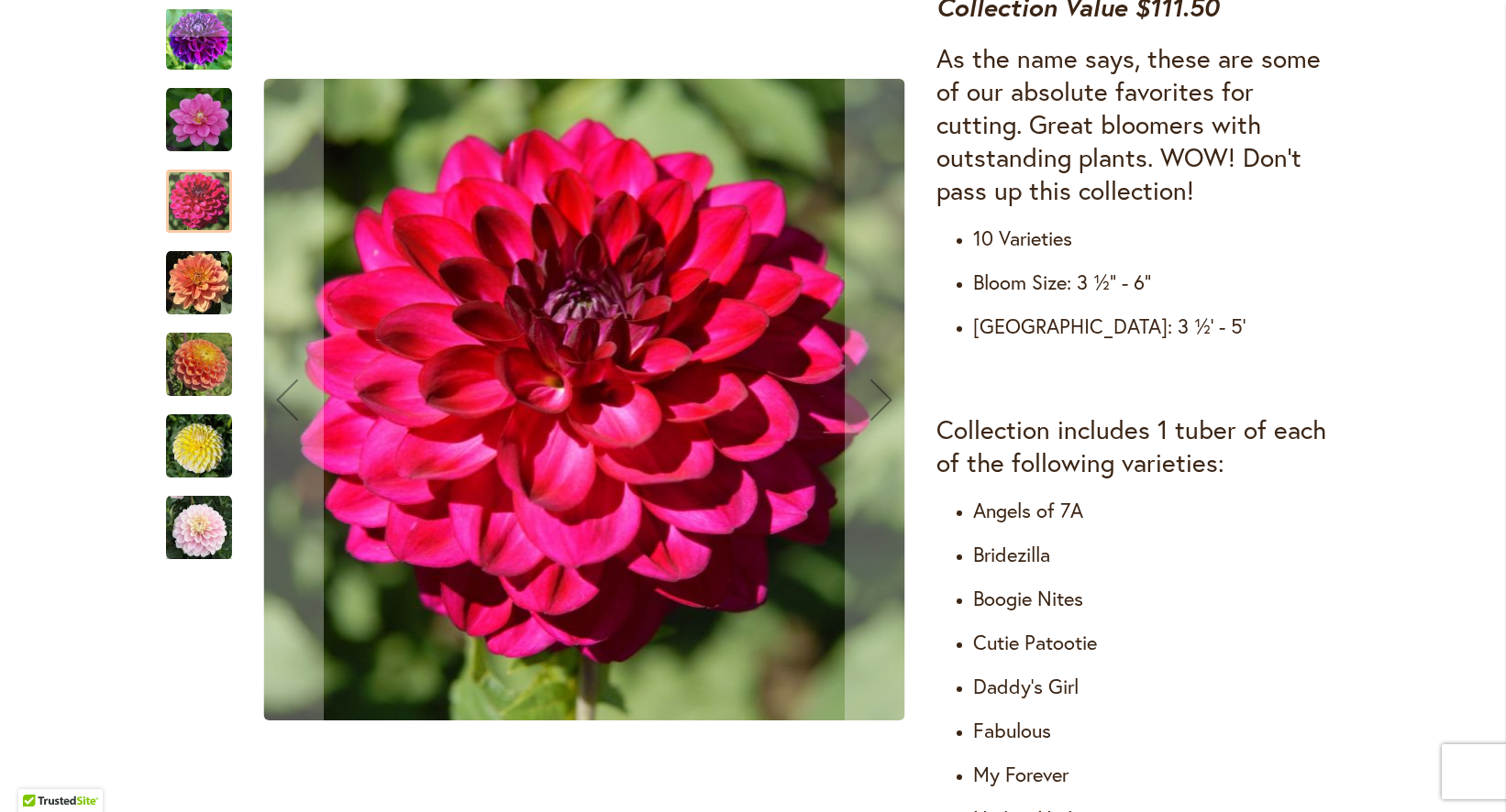
click at [215, 412] on div "Cut Flower Collection" at bounding box center [207, 437] width 85 height 82
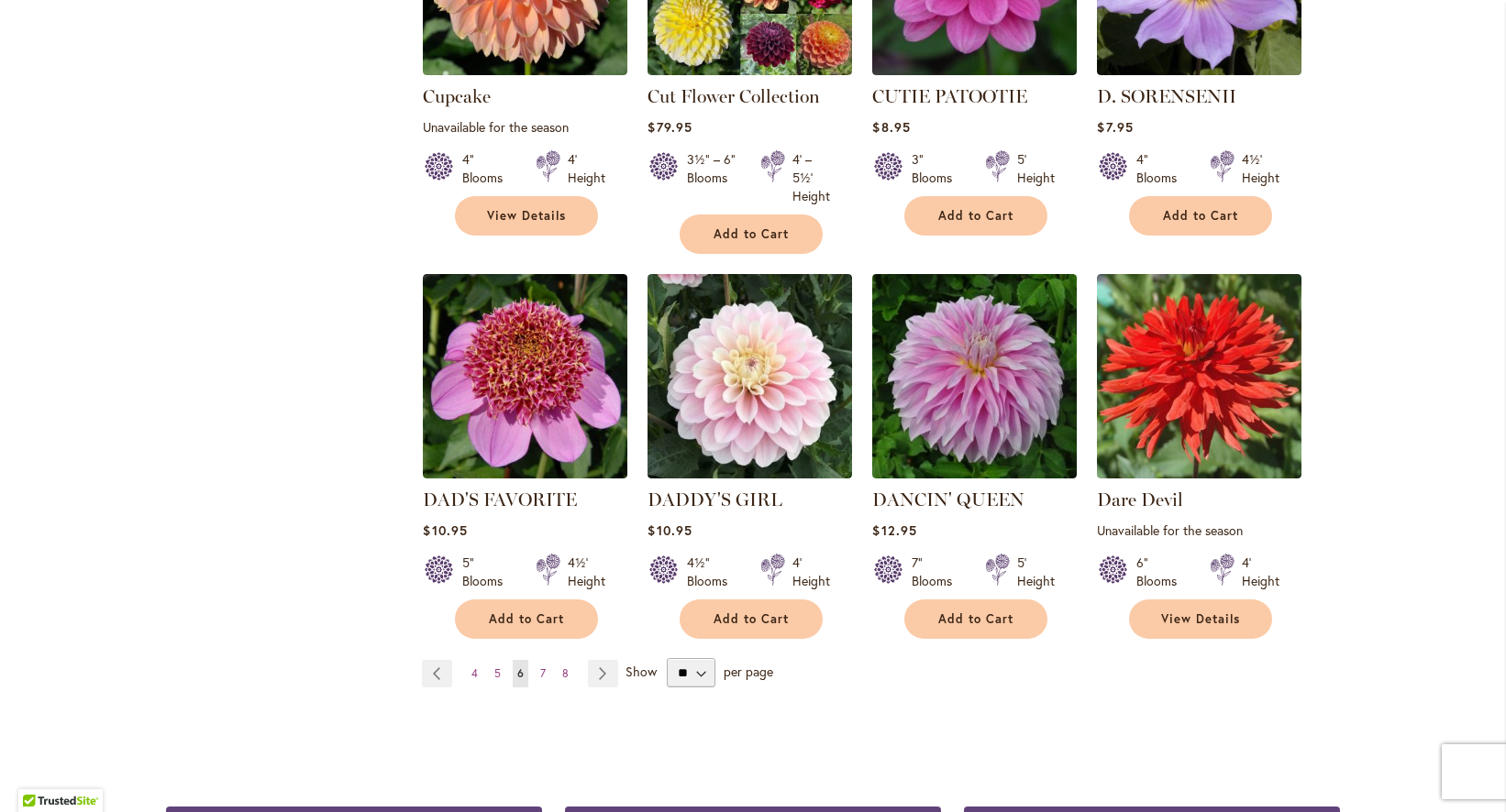
scroll to position [1416, 0]
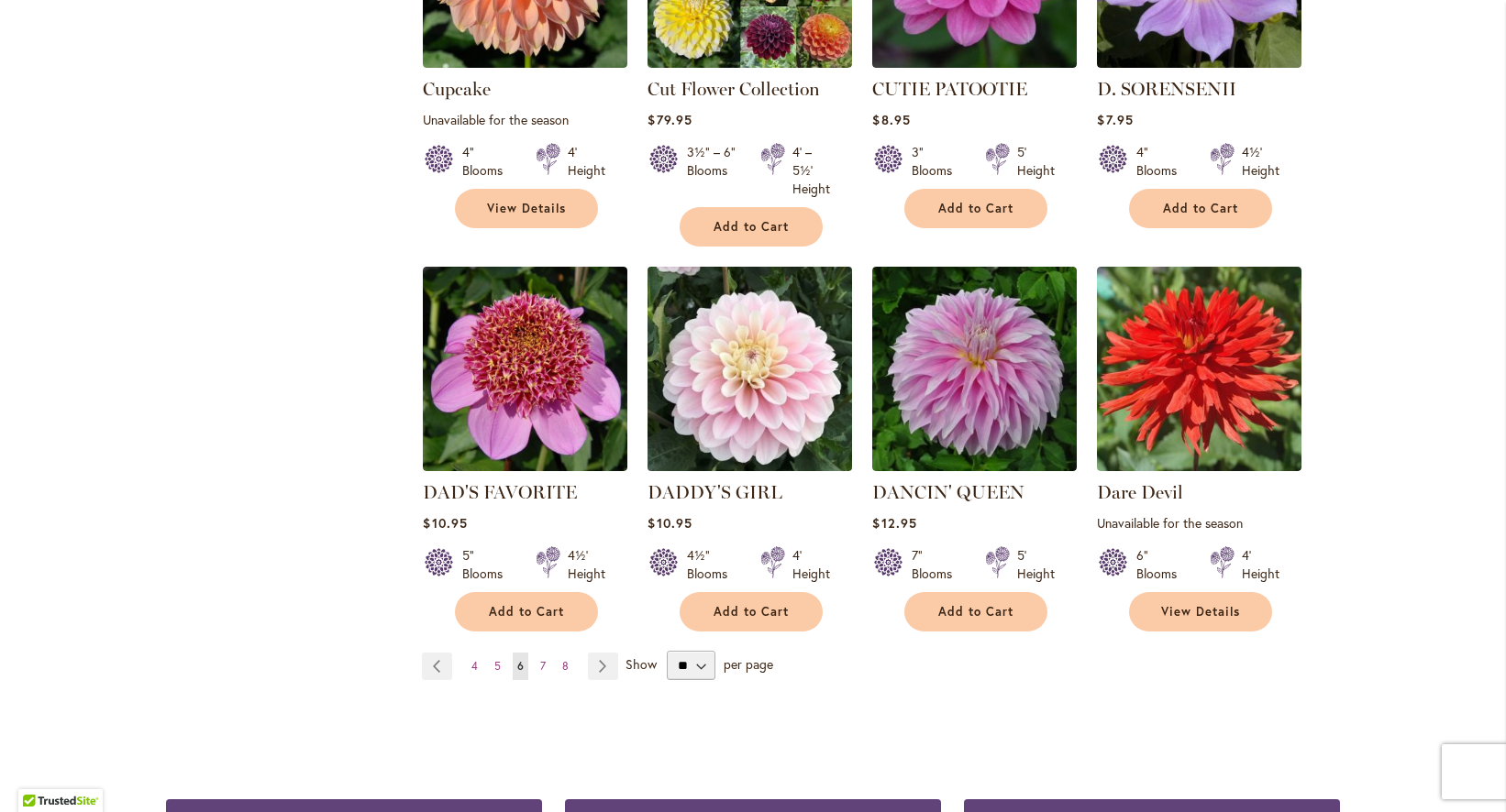
click at [776, 364] on img at bounding box center [750, 369] width 215 height 215
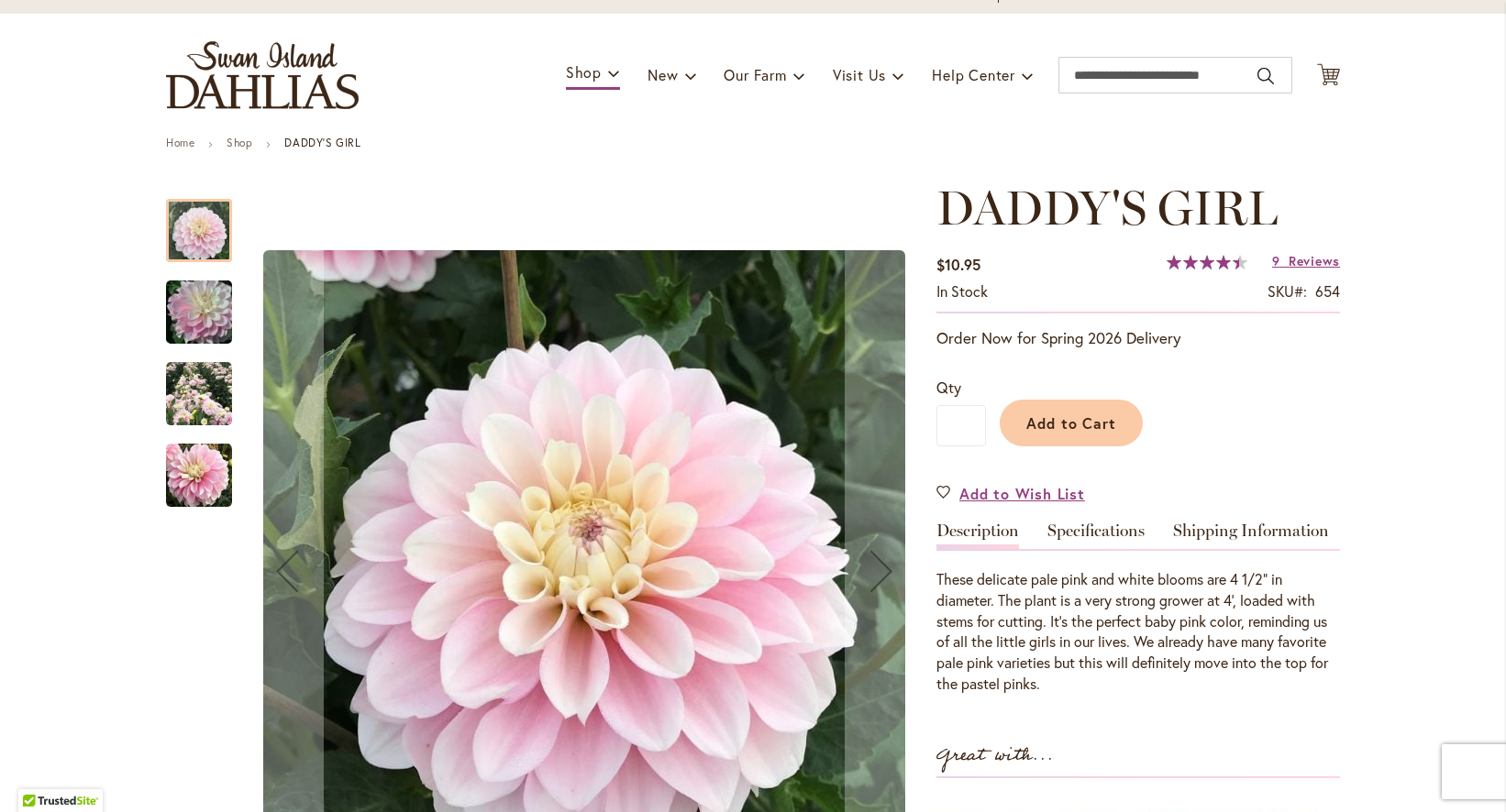
scroll to position [98, 0]
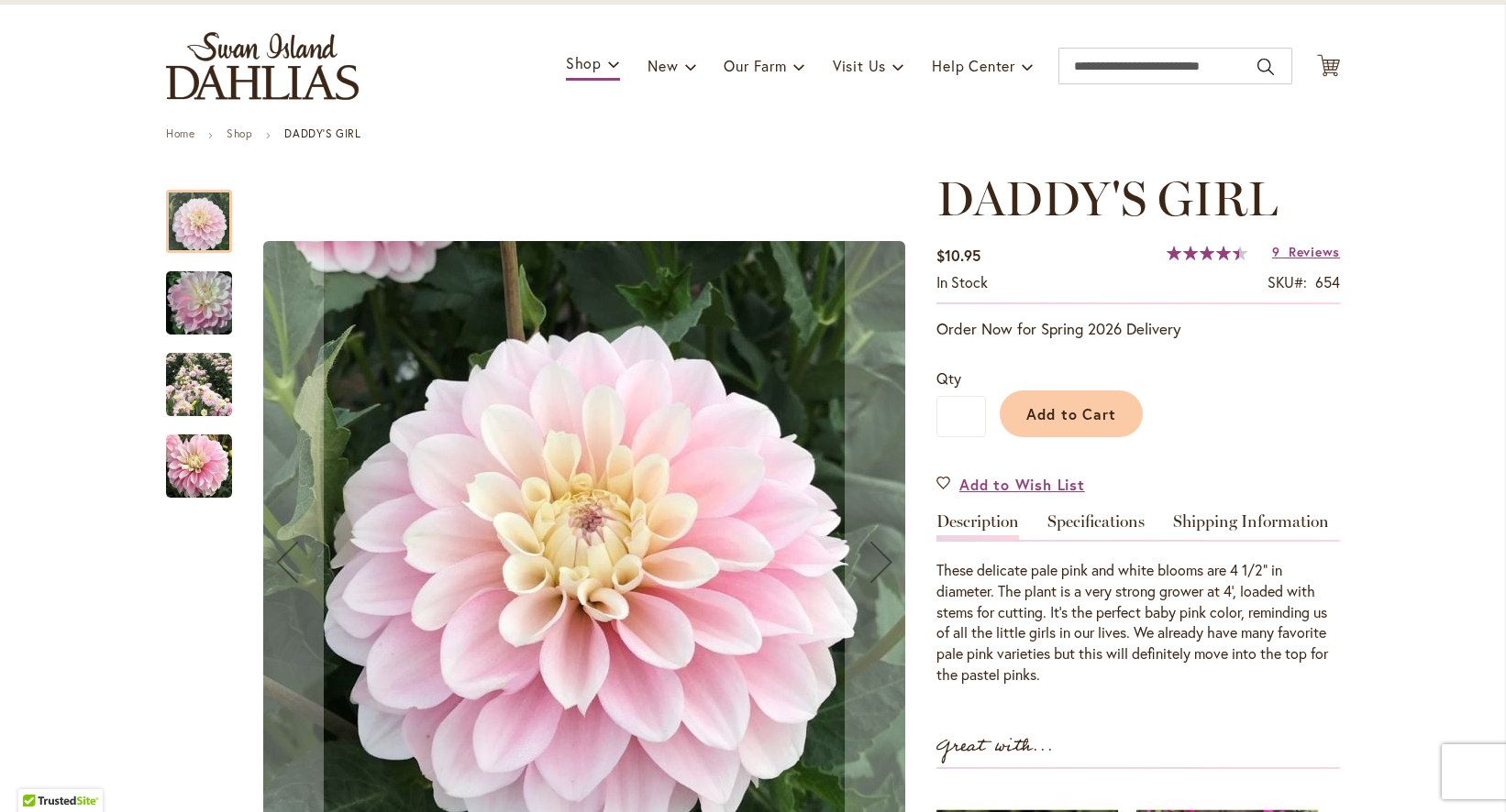
click at [197, 397] on img "DADDY'S GIRL" at bounding box center [198, 385] width 66 height 66
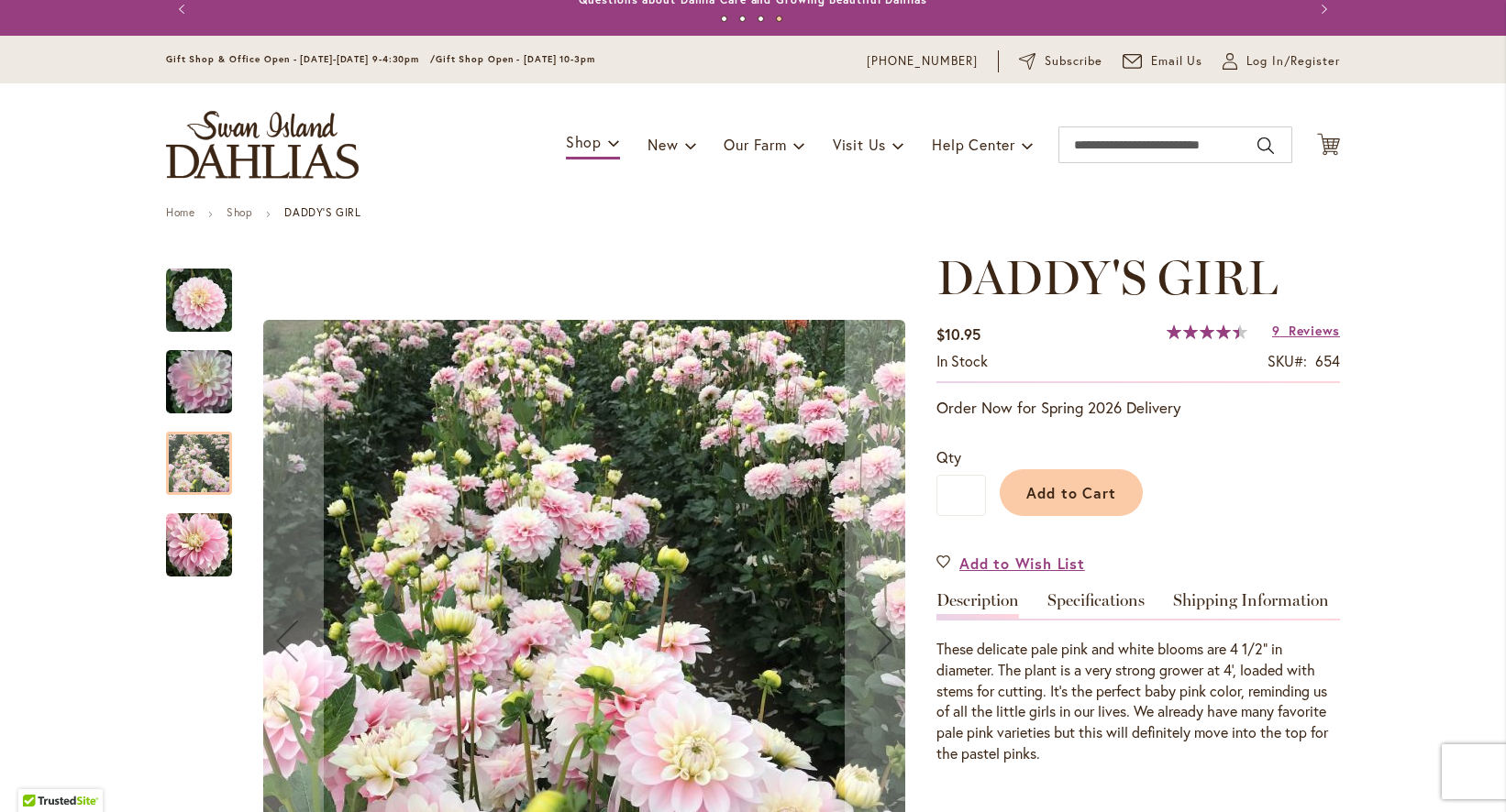
scroll to position [0, 0]
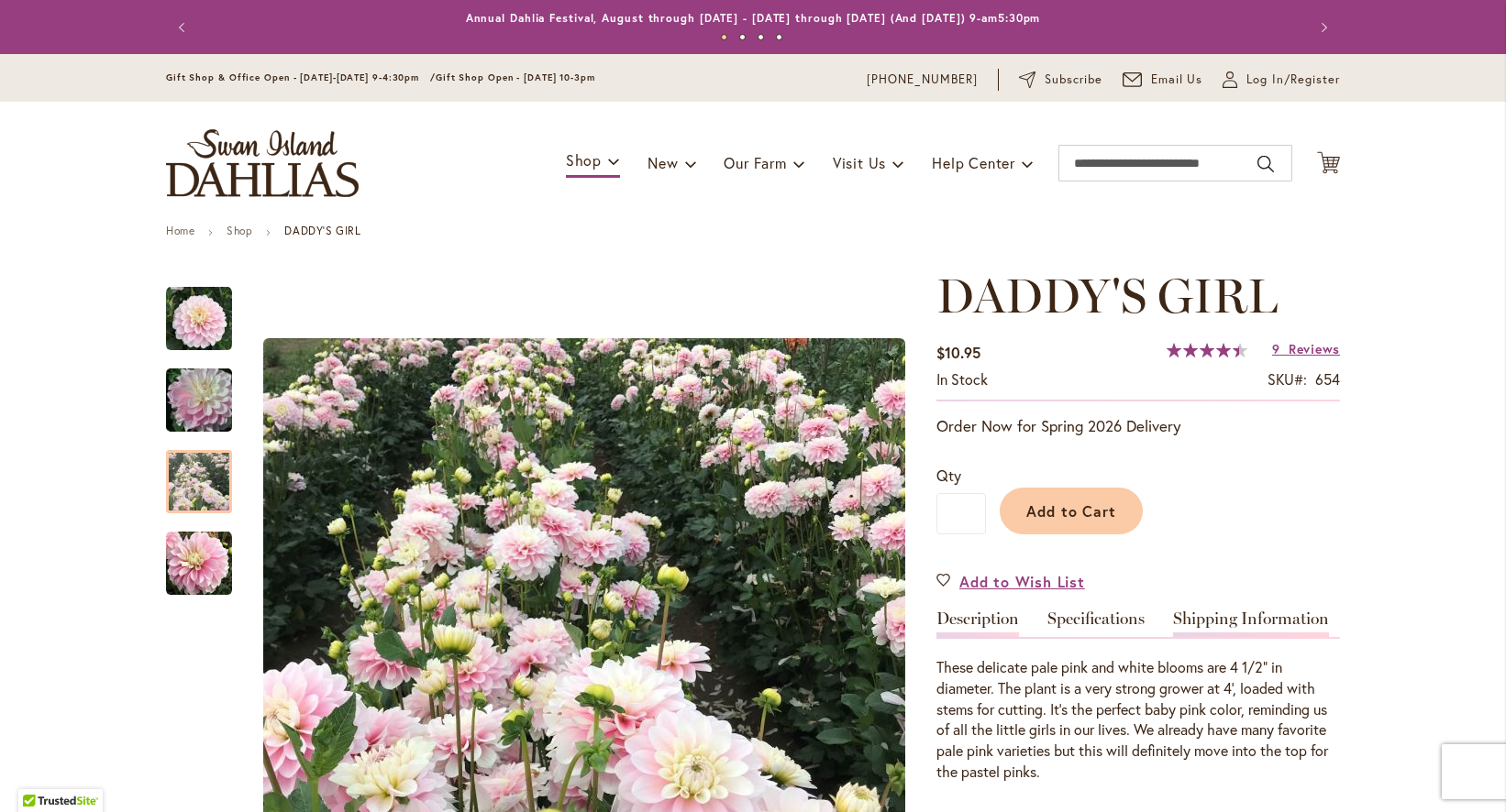
click at [1261, 616] on link "Shipping Information" at bounding box center [1251, 624] width 156 height 27
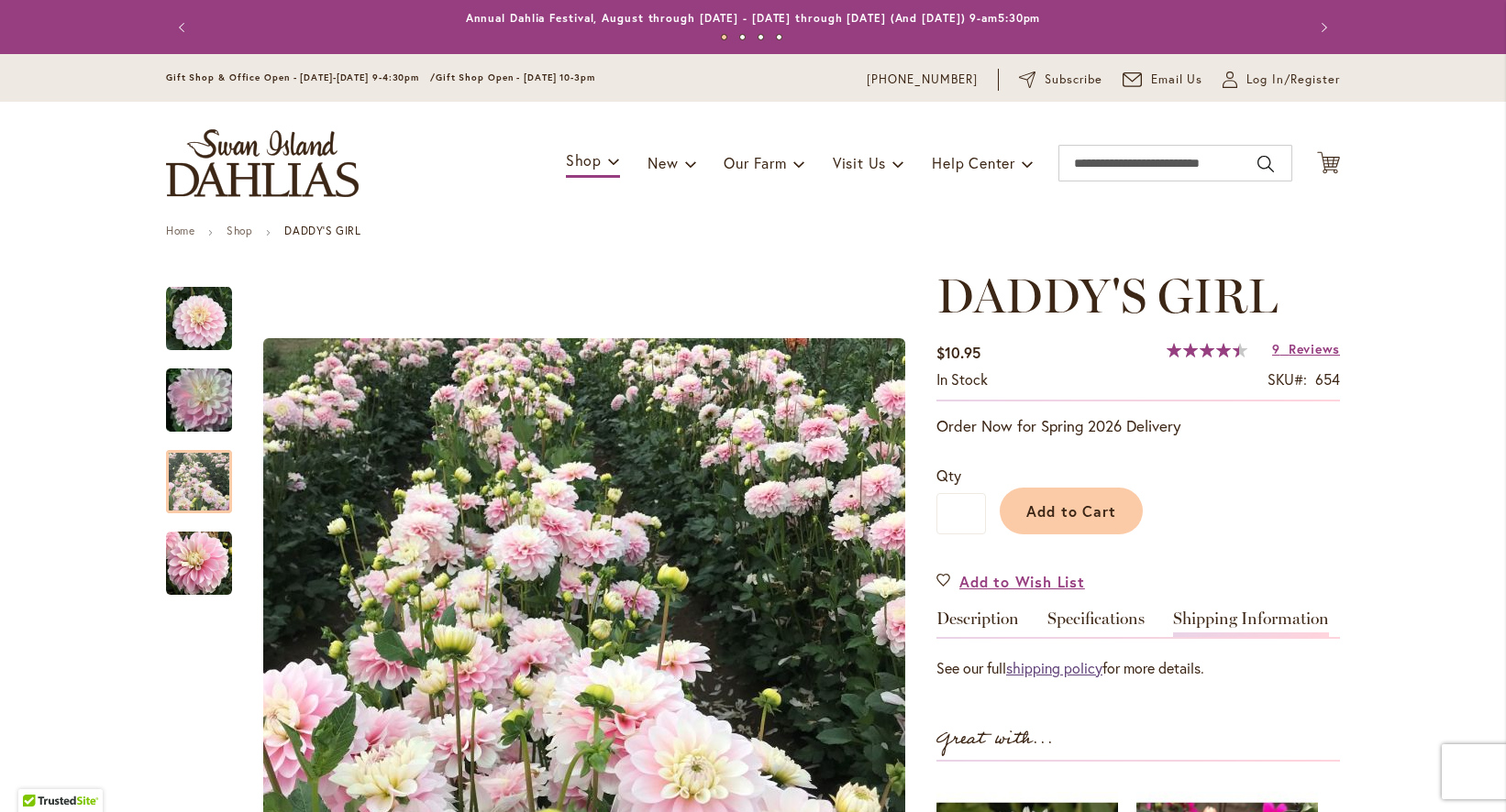
click at [1040, 669] on link "shipping policy" at bounding box center [1054, 668] width 97 height 20
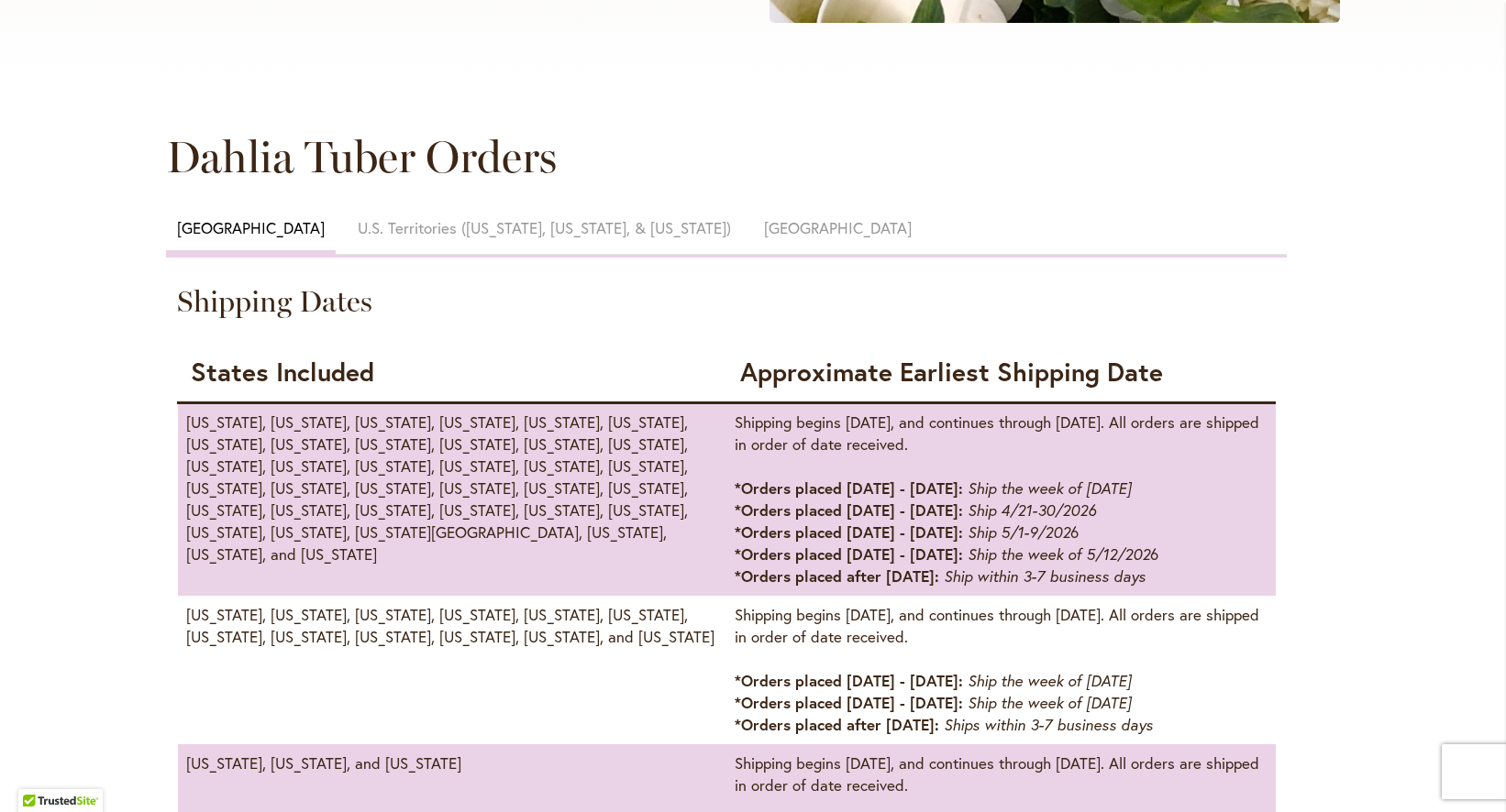
scroll to position [811, 0]
